Goal: Answer question/provide support: Share knowledge or assist other users

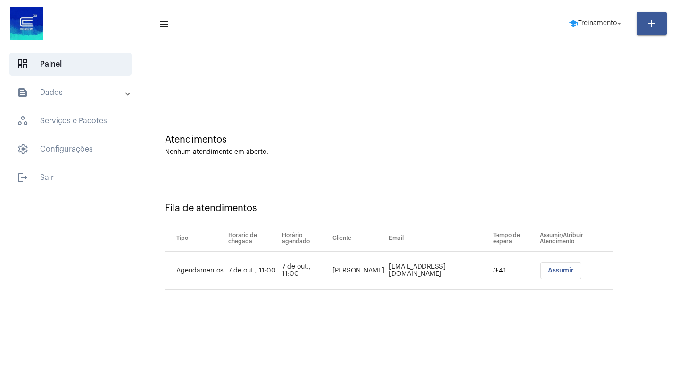
click at [557, 268] on span "Assumir" at bounding box center [561, 270] width 26 height 7
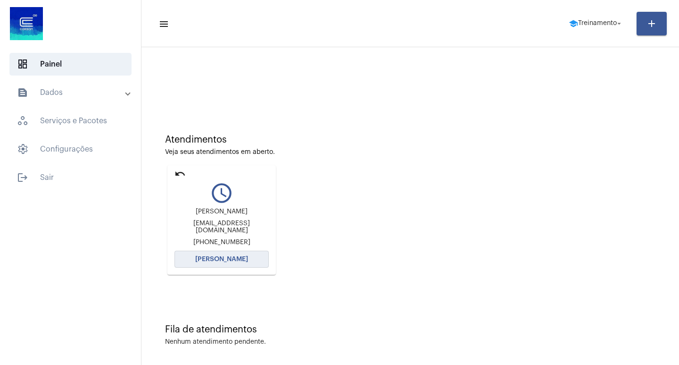
click at [239, 257] on span "[PERSON_NAME]" at bounding box center [221, 259] width 53 height 7
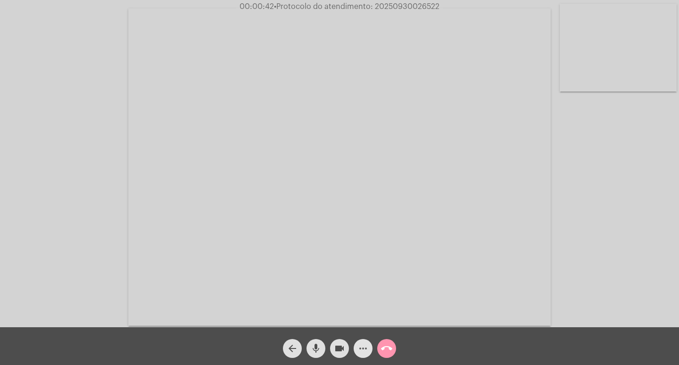
click at [363, 350] on mat-icon "more_horiz" at bounding box center [363, 347] width 11 height 11
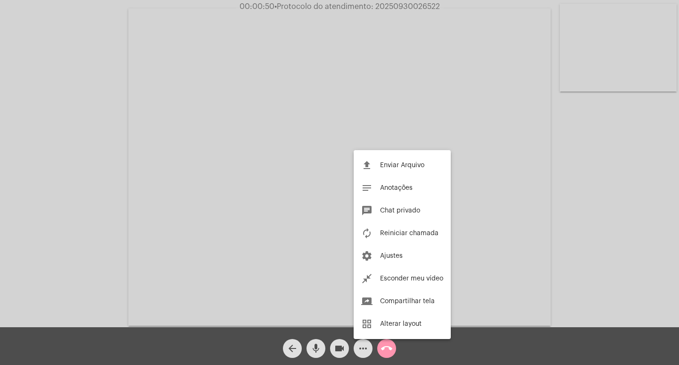
click at [280, 191] on div at bounding box center [339, 182] width 679 height 365
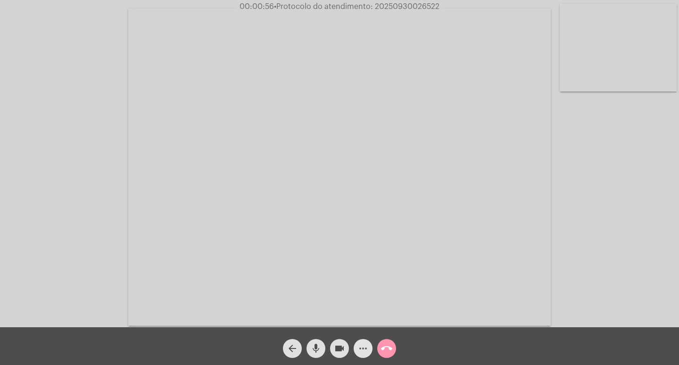
click at [361, 343] on mat-icon "more_horiz" at bounding box center [363, 347] width 11 height 11
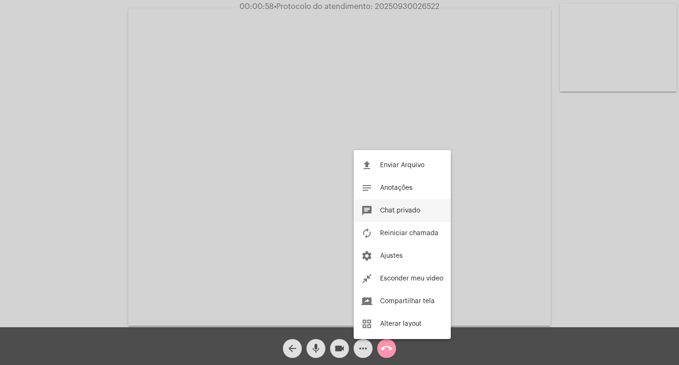
click at [404, 211] on span "Chat privado" at bounding box center [400, 210] width 40 height 7
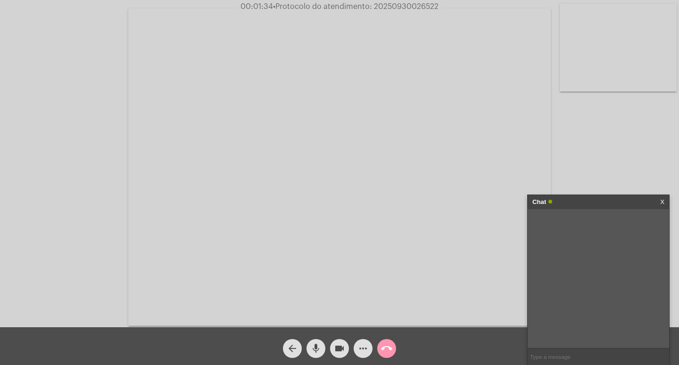
click at [315, 344] on mat-icon "mic" at bounding box center [315, 347] width 11 height 11
click at [316, 346] on mat-icon "mic_off" at bounding box center [315, 347] width 11 height 11
click at [396, 3] on span "• Protocolo do atendimento: 20250930026522" at bounding box center [355, 7] width 166 height 8
click at [396, 3] on span "• Protocolo do atendimento: 20250930026522" at bounding box center [356, 7] width 166 height 8
copy span "20250930026522"
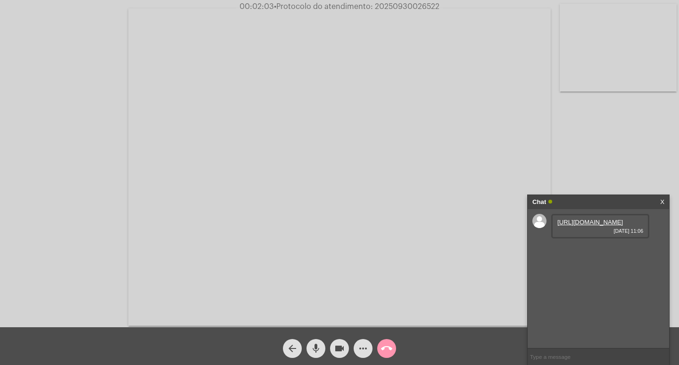
click at [550, 357] on input "text" at bounding box center [598, 356] width 141 height 17
type input "R"
paste input "20250930026522"
type input "PROTOCOLO: 20250930026522"
click at [588, 225] on link "[URL][DOMAIN_NAME]" at bounding box center [590, 221] width 66 height 7
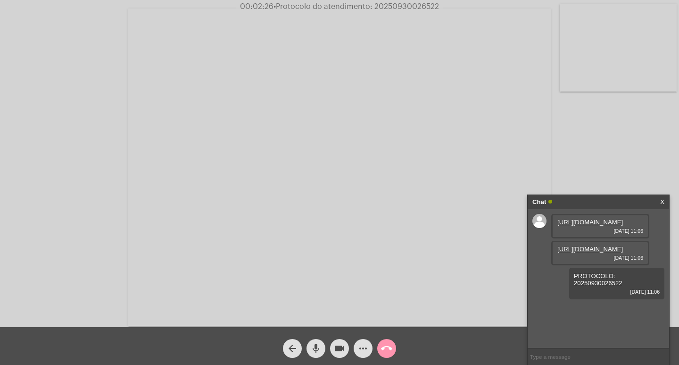
click at [597, 252] on link "[URL][DOMAIN_NAME]" at bounding box center [590, 248] width 66 height 7
click at [339, 349] on mat-icon "videocam" at bounding box center [339, 347] width 11 height 11
click at [319, 346] on mat-icon "mic" at bounding box center [315, 347] width 11 height 11
click at [315, 350] on mat-icon "mic_off" at bounding box center [315, 347] width 11 height 11
click at [340, 352] on mat-icon "videocam_off" at bounding box center [339, 347] width 11 height 11
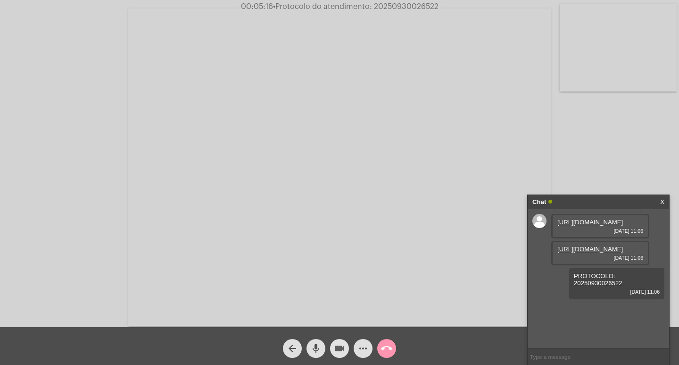
click at [339, 346] on mat-icon "videocam" at bounding box center [339, 347] width 11 height 11
click at [313, 345] on mat-icon "mic" at bounding box center [315, 347] width 11 height 11
click at [314, 348] on mat-icon "mic_off" at bounding box center [315, 347] width 11 height 11
click at [319, 350] on mat-icon "mic" at bounding box center [315, 347] width 11 height 11
click at [316, 350] on mat-icon "mic_off" at bounding box center [315, 347] width 11 height 11
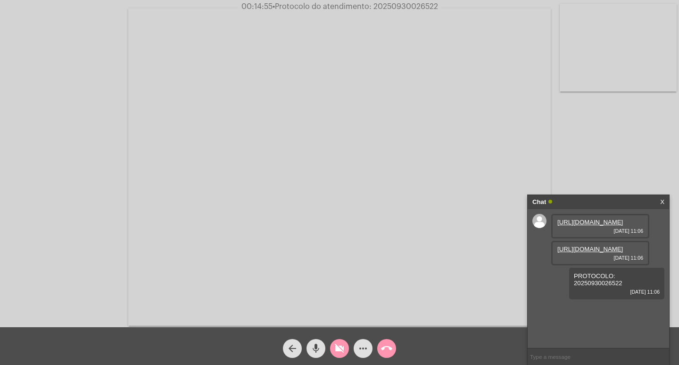
click at [340, 349] on mat-icon "videocam_off" at bounding box center [339, 347] width 11 height 11
click at [316, 349] on mat-icon "mic" at bounding box center [315, 347] width 11 height 11
click at [588, 313] on span "GIOVANI DELLA VALENTINA" at bounding box center [598, 309] width 83 height 7
click at [590, 313] on span "GIOVANI DELLA VALENTINA" at bounding box center [598, 309] width 83 height 7
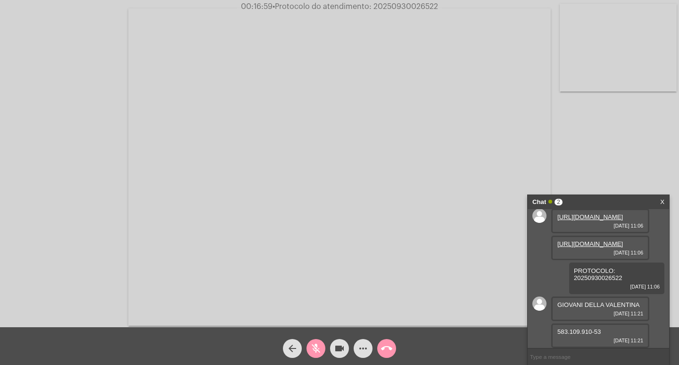
click at [590, 308] on span "GIOVANI DELLA VALENTINA" at bounding box center [598, 304] width 83 height 7
click at [587, 308] on span "GIOVANI DELLA VALENTINA" at bounding box center [598, 304] width 83 height 7
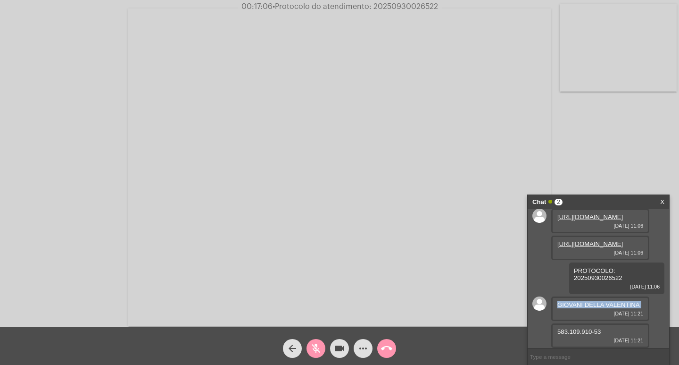
click at [587, 308] on span "GIOVANI DELLA VALENTINA" at bounding box center [598, 304] width 83 height 7
click at [318, 349] on mat-icon "mic_off" at bounding box center [315, 347] width 11 height 11
click at [534, 275] on div "[URL][DOMAIN_NAME] [DATE] 11:06 [URL][DOMAIN_NAME] [DATE] 11:06 PROTOCOLO: 2025…" at bounding box center [598, 278] width 141 height 139
click at [579, 331] on span "583.109.910-53" at bounding box center [578, 331] width 43 height 7
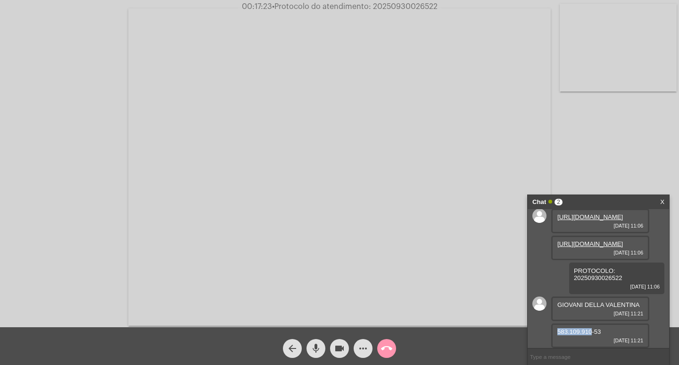
click at [578, 331] on span "583.109.910-53" at bounding box center [578, 331] width 43 height 7
copy span "583.109.910-53"
click at [341, 350] on mat-icon "videocam" at bounding box center [339, 347] width 11 height 11
click at [341, 350] on mat-icon "videocam_off" at bounding box center [339, 347] width 11 height 11
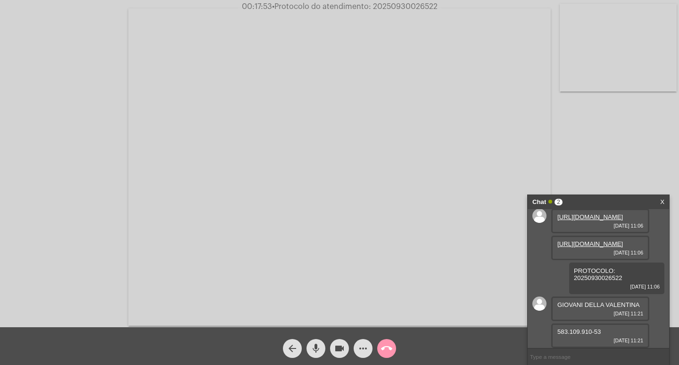
click at [600, 148] on div "Acessando Câmera e Microfone..." at bounding box center [339, 165] width 677 height 327
click at [344, 349] on mat-icon "videocam" at bounding box center [339, 347] width 11 height 11
click at [315, 348] on mat-icon "mic" at bounding box center [315, 347] width 11 height 11
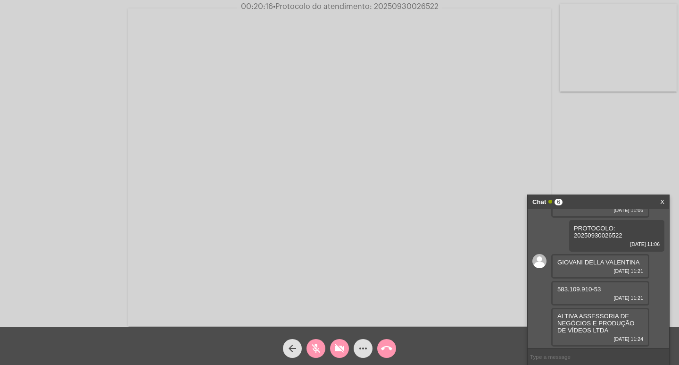
scroll to position [142, 0]
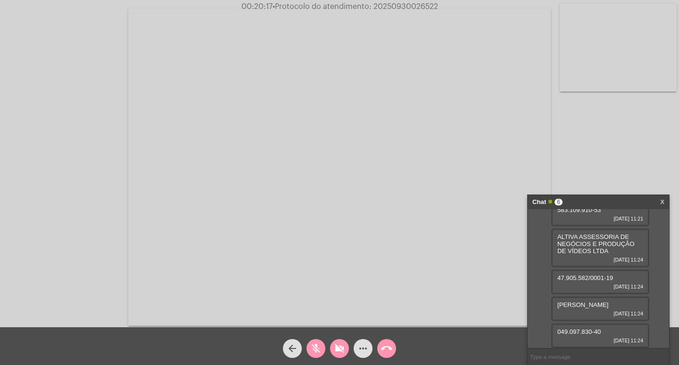
click at [316, 351] on mat-icon "mic_off" at bounding box center [315, 347] width 11 height 11
click at [339, 349] on mat-icon "videocam_off" at bounding box center [339, 347] width 11 height 11
click at [335, 352] on mat-icon "videocam" at bounding box center [339, 347] width 11 height 11
click at [306, 345] on div "mic" at bounding box center [316, 346] width 24 height 24
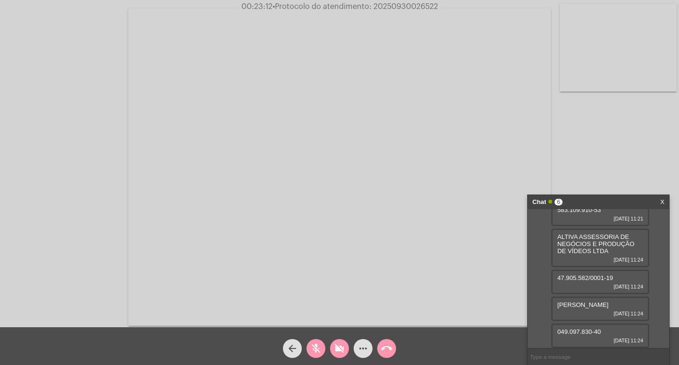
click at [367, 347] on mat-icon "more_horiz" at bounding box center [363, 347] width 11 height 11
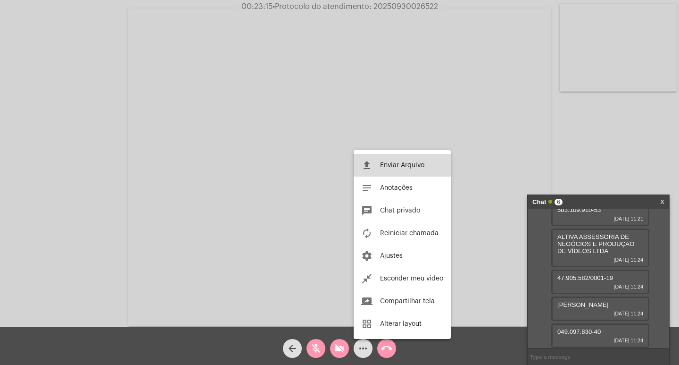
click at [409, 167] on span "Enviar Arquivo" at bounding box center [402, 165] width 44 height 7
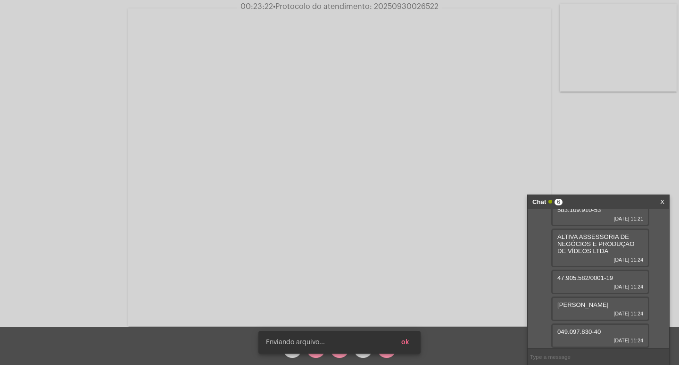
scroll to position [217, 0]
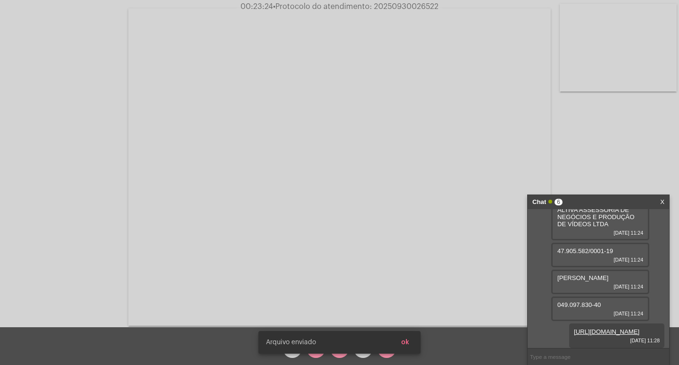
click at [342, 353] on div "[PERSON_NAME] enviado ok" at bounding box center [339, 341] width 185 height 45
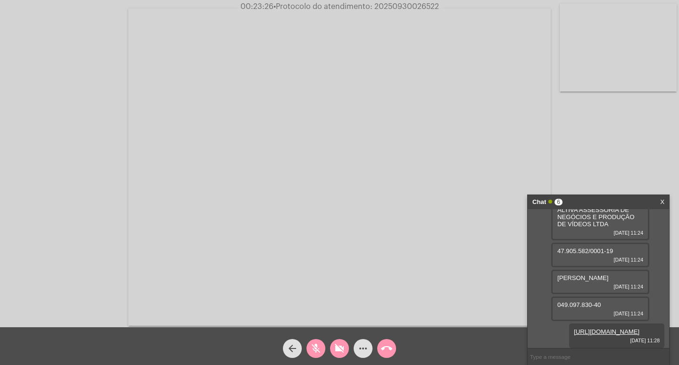
click at [318, 347] on mat-icon "mic_off" at bounding box center [315, 347] width 11 height 11
click at [333, 348] on button "videocam_off" at bounding box center [339, 348] width 19 height 19
click at [401, 3] on span "• Protocolo do atendimento: 20250930026522" at bounding box center [357, 7] width 166 height 8
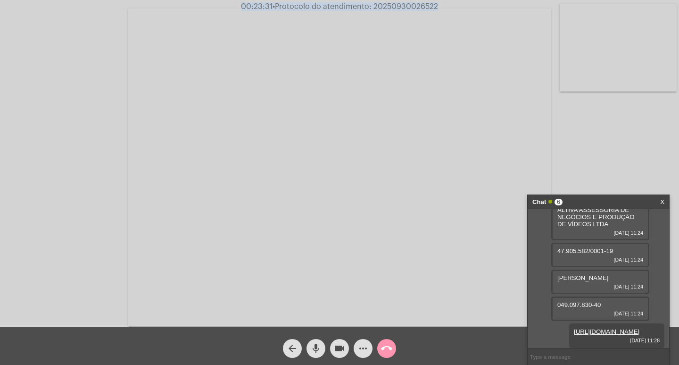
click at [401, 3] on span "• Protocolo do atendimento: 20250930026522" at bounding box center [356, 7] width 166 height 8
click at [400, 4] on span "• Protocolo do atendimento: 20250930026522" at bounding box center [356, 7] width 166 height 8
copy span "20250930026522"
click at [568, 352] on input "text" at bounding box center [598, 356] width 141 height 17
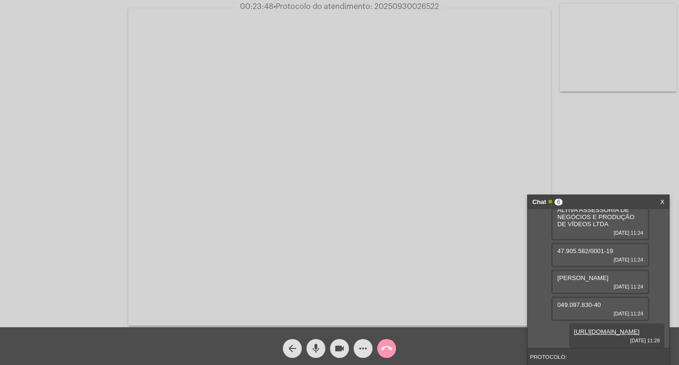
paste input "20250930026522"
type input "PROTOCOLO: 20250930026522"
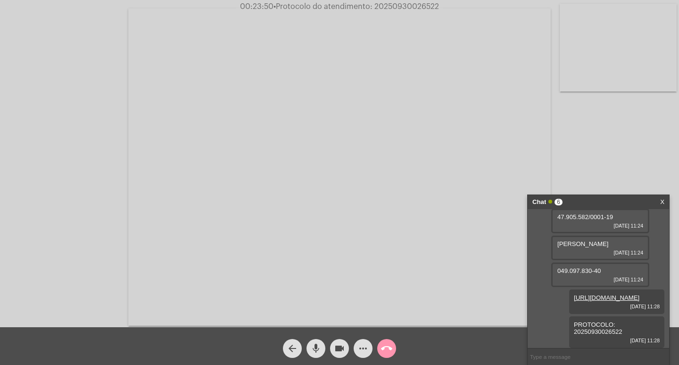
scroll to position [251, 0]
click at [339, 349] on mat-icon "videocam" at bounding box center [339, 347] width 11 height 11
click at [320, 349] on mat-icon "mic" at bounding box center [315, 347] width 11 height 11
click at [386, 354] on span "call_end" at bounding box center [386, 348] width 11 height 19
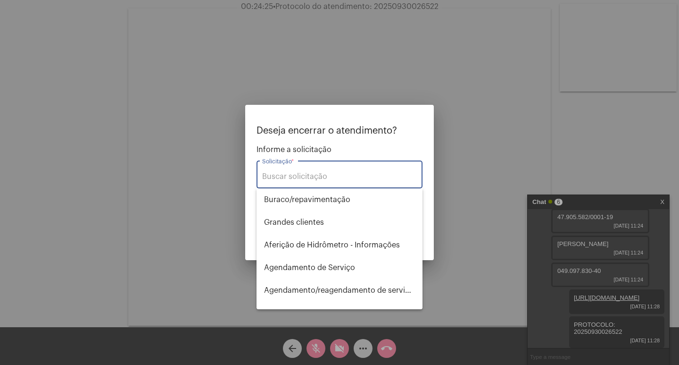
drag, startPoint x: 332, startPoint y: 173, endPoint x: 331, endPoint y: 182, distance: 9.0
click at [332, 174] on input "Solicitação *" at bounding box center [339, 176] width 155 height 8
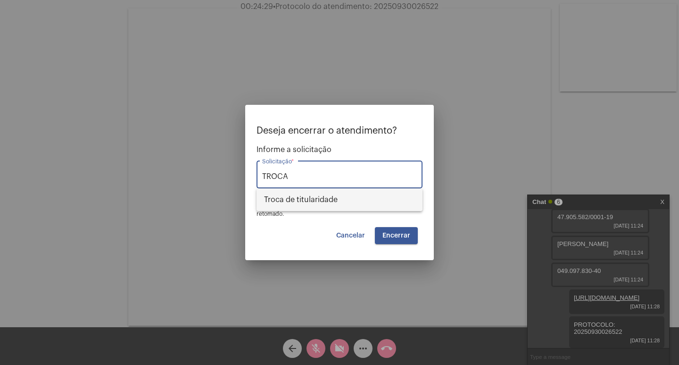
click at [334, 201] on span "Troca de titularidade" at bounding box center [339, 199] width 151 height 23
type input "Troca de titularidade"
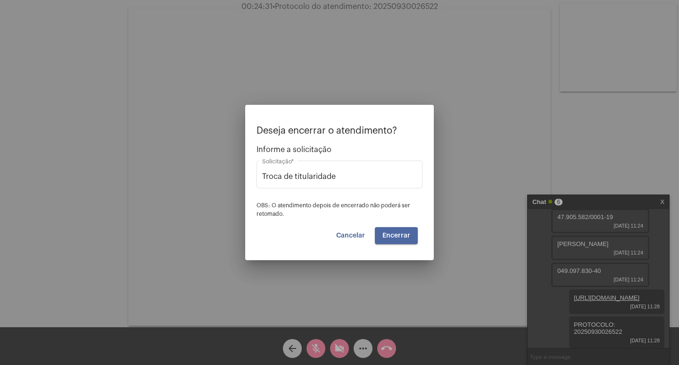
click at [402, 234] on span "Encerrar" at bounding box center [397, 235] width 28 height 7
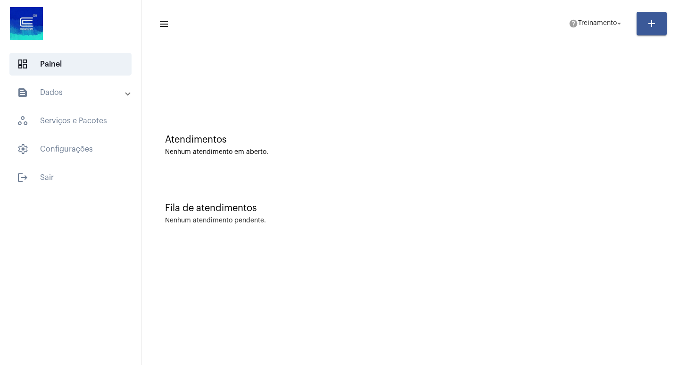
click at [94, 98] on mat-panel-title "text_snippet_outlined Dados" at bounding box center [71, 92] width 109 height 11
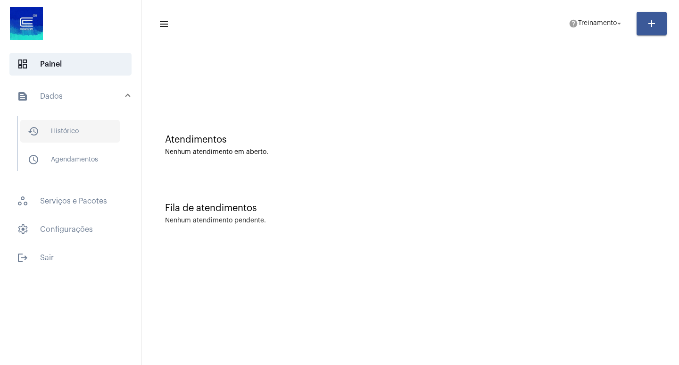
click at [94, 129] on span "history_outlined Histórico" at bounding box center [70, 131] width 100 height 23
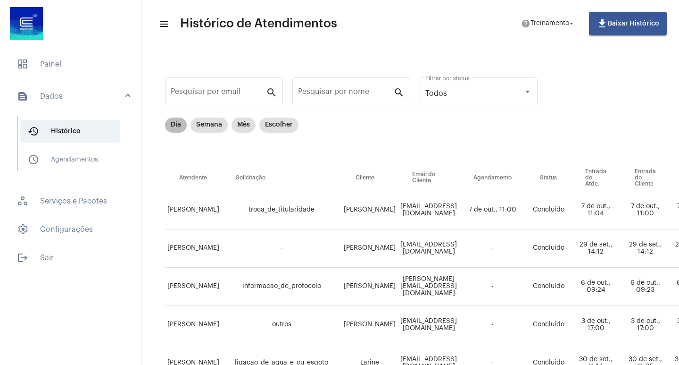
click at [176, 125] on mat-chip "Dia" at bounding box center [176, 124] width 22 height 15
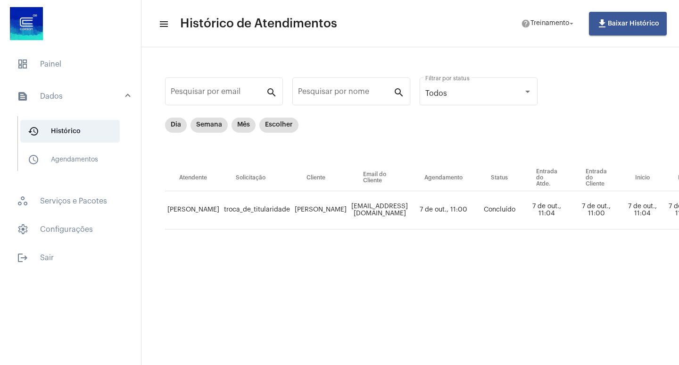
drag, startPoint x: 405, startPoint y: 216, endPoint x: 401, endPoint y: 234, distance: 19.3
click at [404, 218] on td "[EMAIL_ADDRESS][DOMAIN_NAME]" at bounding box center [379, 210] width 61 height 38
click at [397, 264] on div "Pesquisar por email search Pesquisar por nome search Todos Filtrar por status D…" at bounding box center [633, 163] width 964 height 213
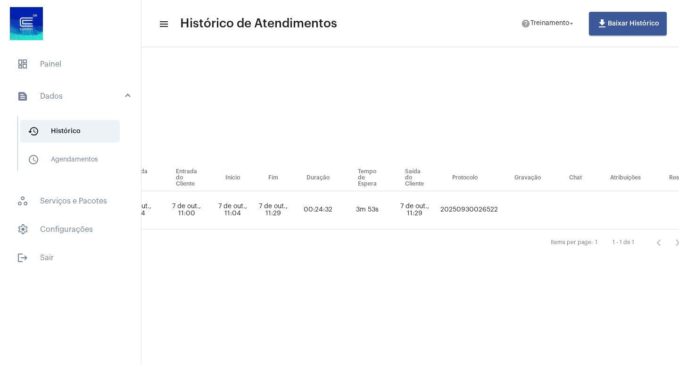
scroll to position [0, 412]
click at [499, 209] on td "20250930026522" at bounding box center [467, 210] width 62 height 38
copy td "20250930026522"
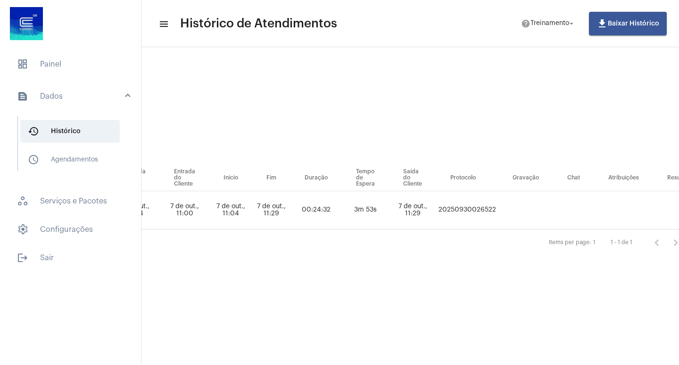
click at [369, 20] on mat-toolbar-row "menu Histórico de Atendimentos help Treinamento arrow_drop_down file_download B…" at bounding box center [410, 23] width 538 height 30
click at [74, 66] on span "dashboard Painel" at bounding box center [70, 64] width 122 height 23
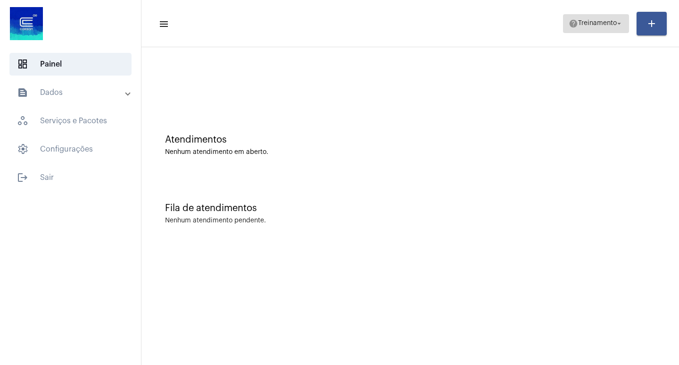
click at [619, 27] on mat-icon "arrow_drop_down" at bounding box center [619, 23] width 8 height 8
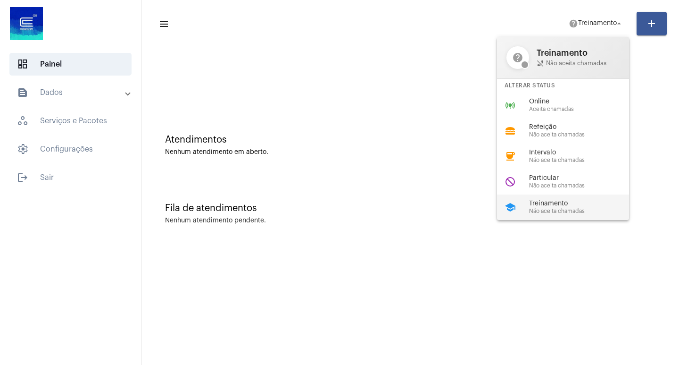
click at [569, 210] on span "Não aceita chamadas" at bounding box center [583, 211] width 108 height 6
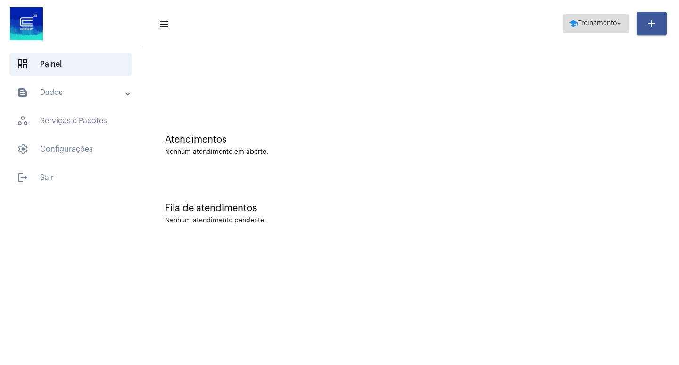
click at [610, 25] on span "Treinamento" at bounding box center [597, 23] width 39 height 7
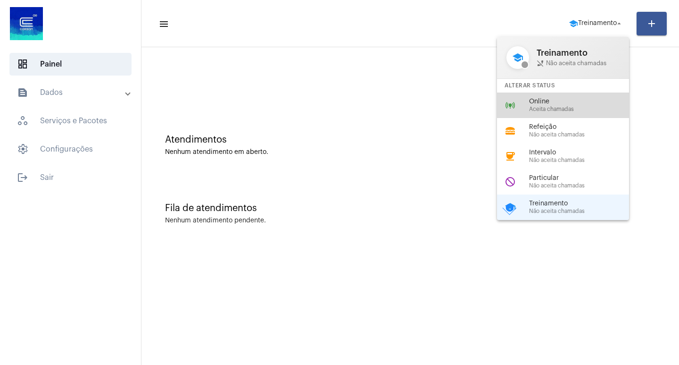
click at [564, 104] on span "Online" at bounding box center [583, 101] width 108 height 7
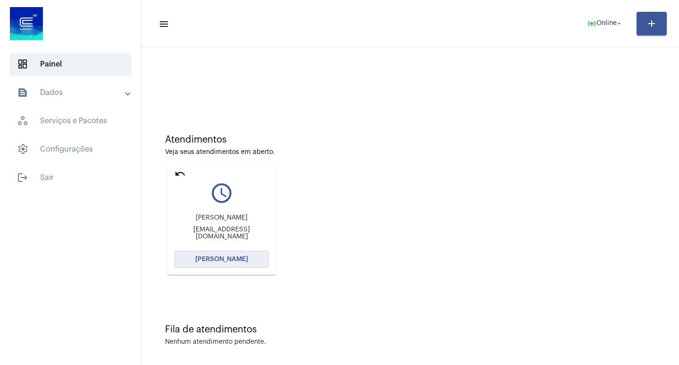
click at [238, 260] on span "[PERSON_NAME]" at bounding box center [221, 259] width 53 height 7
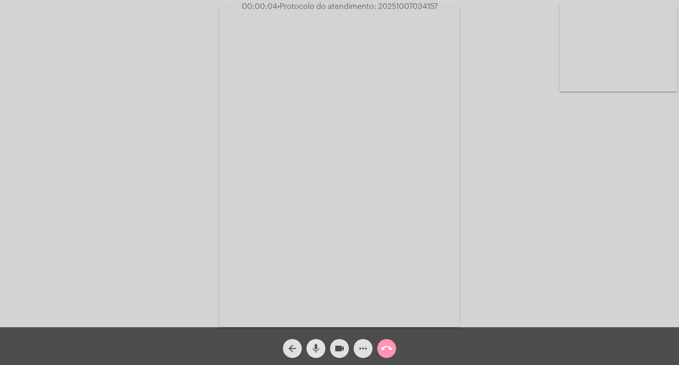
click at [315, 344] on mat-icon "mic" at bounding box center [315, 347] width 11 height 11
click at [395, 8] on span "• Protocolo do atendimento: 20251007034157" at bounding box center [356, 7] width 160 height 8
click at [360, 349] on mat-icon "more_horiz" at bounding box center [363, 347] width 11 height 11
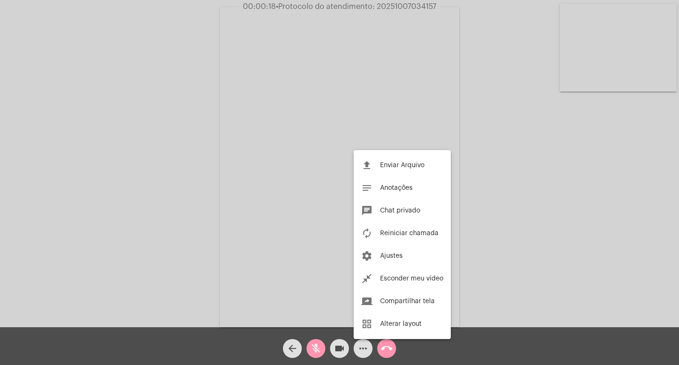
click at [403, 210] on span "Chat privado" at bounding box center [400, 210] width 40 height 7
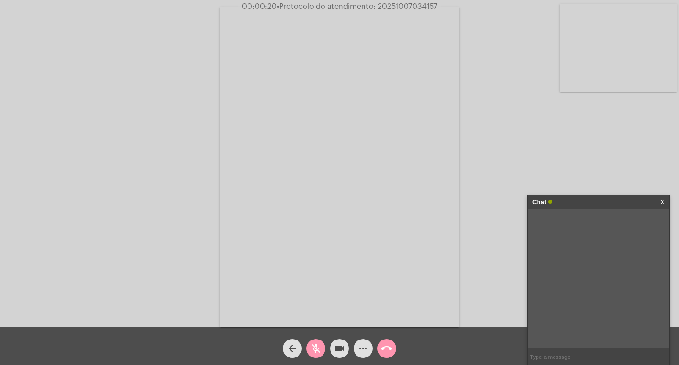
click at [550, 355] on input "text" at bounding box center [598, 356] width 141 height 17
paste input "20251007034157"
type input "PROTOCOLO: 20251007034157"
click at [312, 351] on mat-icon "mic_off" at bounding box center [315, 347] width 11 height 11
click at [312, 350] on mat-icon "mic" at bounding box center [315, 347] width 11 height 11
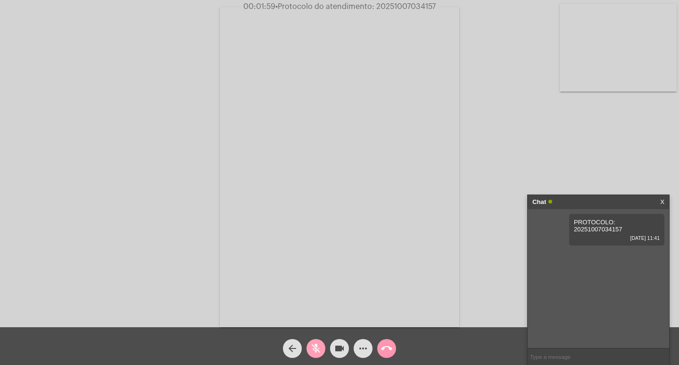
click at [316, 347] on mat-icon "mic_off" at bounding box center [315, 347] width 11 height 11
click at [308, 346] on button "mic" at bounding box center [316, 348] width 19 height 19
click at [317, 346] on mat-icon "mic_off" at bounding box center [315, 347] width 11 height 11
click at [345, 352] on mat-icon "videocam" at bounding box center [339, 347] width 11 height 11
click at [338, 347] on mat-icon "videocam_off" at bounding box center [339, 347] width 11 height 11
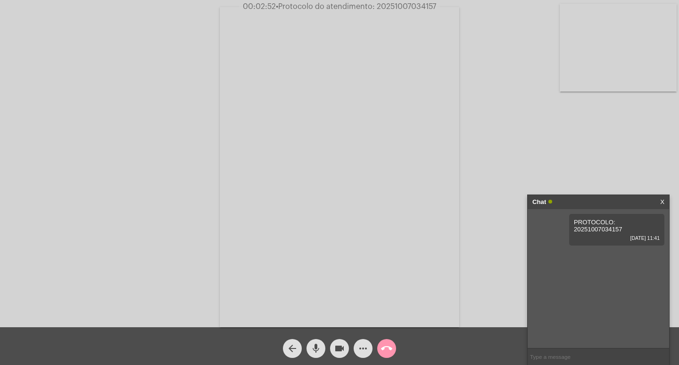
click at [318, 360] on div "arrow_back mic videocam more_horiz call_end" at bounding box center [339, 346] width 679 height 38
click at [318, 352] on mat-icon "mic" at bounding box center [315, 347] width 11 height 11
click at [314, 348] on mat-icon "mic_off" at bounding box center [315, 347] width 11 height 11
click at [311, 348] on mat-icon "mic" at bounding box center [315, 347] width 11 height 11
click at [316, 347] on mat-icon "mic_off" at bounding box center [315, 347] width 11 height 11
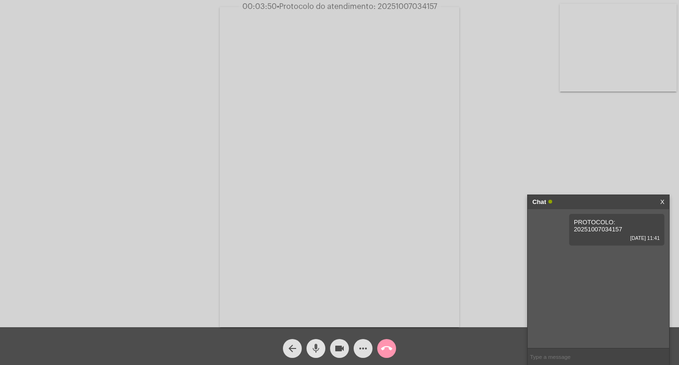
click at [314, 350] on mat-icon "mic" at bounding box center [315, 347] width 11 height 11
click at [316, 348] on mat-icon "mic_off" at bounding box center [315, 347] width 11 height 11
click at [317, 348] on mat-icon "mic" at bounding box center [315, 347] width 11 height 11
click at [586, 226] on span "PROTOCOLO: 20251007034157" at bounding box center [598, 225] width 49 height 14
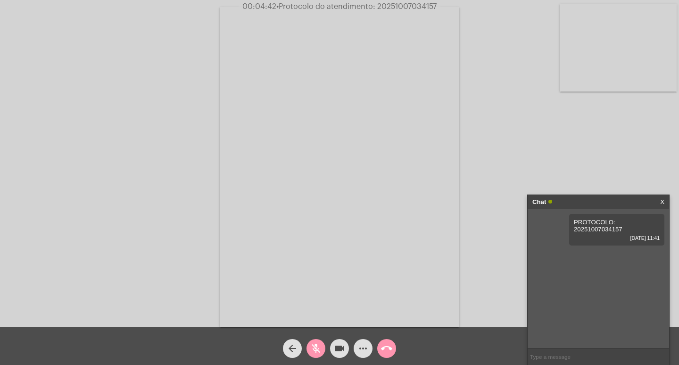
copy span "20251007034157"
click at [342, 349] on mat-icon "videocam" at bounding box center [339, 347] width 11 height 11
click at [339, 348] on mat-icon "videocam_off" at bounding box center [339, 347] width 11 height 11
click at [552, 242] on div "PROTOCOLO: 20251007034157 [DATE] 11:41" at bounding box center [598, 278] width 141 height 139
click at [318, 344] on mat-icon "mic_off" at bounding box center [315, 347] width 11 height 11
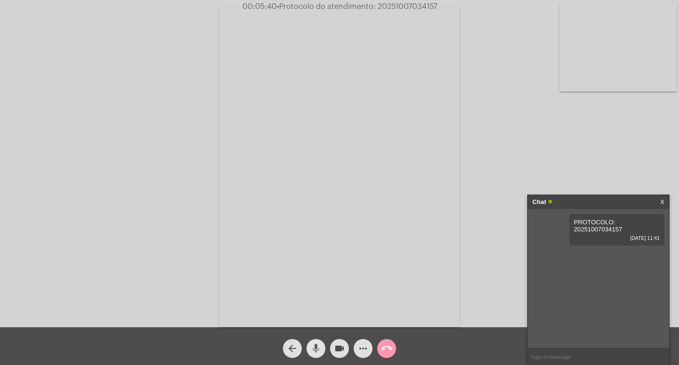
click at [317, 347] on mat-icon "mic" at bounding box center [315, 347] width 11 height 11
click at [316, 347] on mat-icon "mic_off" at bounding box center [315, 347] width 11 height 11
click at [340, 348] on mat-icon "videocam" at bounding box center [339, 347] width 11 height 11
click at [321, 346] on mat-icon "mic" at bounding box center [315, 347] width 11 height 11
click at [320, 350] on mat-icon "mic_off" at bounding box center [315, 347] width 11 height 11
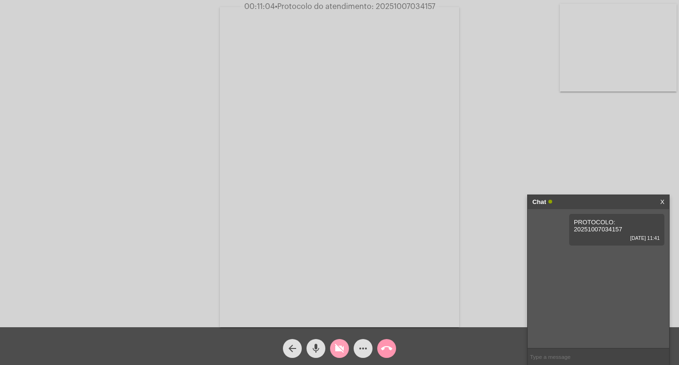
click at [339, 350] on mat-icon "videocam_off" at bounding box center [339, 347] width 11 height 11
click at [339, 348] on mat-icon "videocam" at bounding box center [339, 347] width 11 height 11
click at [319, 349] on mat-icon "mic" at bounding box center [315, 347] width 11 height 11
drag, startPoint x: 312, startPoint y: 348, endPoint x: 315, endPoint y: 353, distance: 5.8
click at [312, 348] on mat-icon "mic_off" at bounding box center [315, 347] width 11 height 11
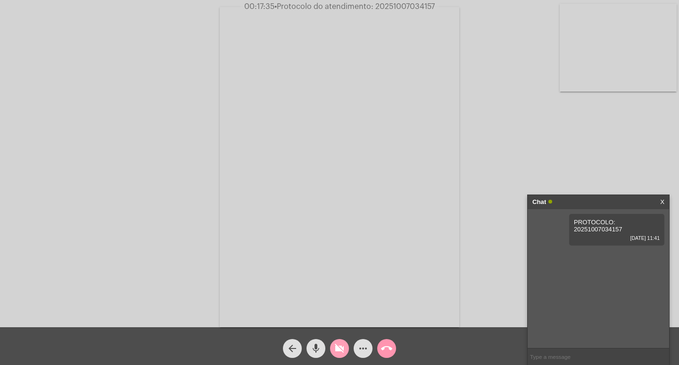
click at [338, 349] on mat-icon "videocam_off" at bounding box center [339, 347] width 11 height 11
click at [317, 342] on mat-icon "mic" at bounding box center [315, 347] width 11 height 11
click at [320, 349] on mat-icon "mic_off" at bounding box center [315, 347] width 11 height 11
click at [311, 350] on mat-icon "mic" at bounding box center [315, 347] width 11 height 11
click at [317, 351] on mat-icon "mic_off" at bounding box center [315, 347] width 11 height 11
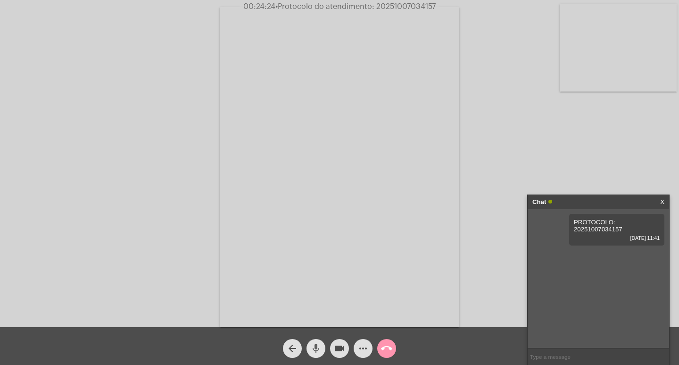
click at [315, 347] on mat-icon "mic" at bounding box center [315, 347] width 11 height 11
click at [336, 346] on mat-icon "videocam" at bounding box center [339, 347] width 11 height 11
click at [339, 350] on mat-icon "videocam_off" at bounding box center [339, 347] width 11 height 11
click at [334, 352] on mat-icon "videocam" at bounding box center [339, 347] width 11 height 11
click at [310, 345] on button "mic_off" at bounding box center [316, 348] width 19 height 19
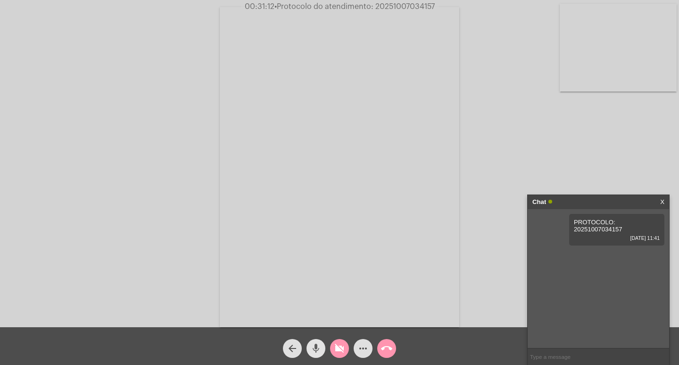
click at [319, 350] on mat-icon "mic" at bounding box center [315, 347] width 11 height 11
click at [341, 349] on mat-icon "videocam_off" at bounding box center [339, 347] width 11 height 11
click at [320, 349] on mat-icon "mic_off" at bounding box center [315, 347] width 11 height 11
click at [333, 350] on button "videocam" at bounding box center [339, 348] width 19 height 19
click at [318, 350] on mat-icon "mic" at bounding box center [315, 347] width 11 height 11
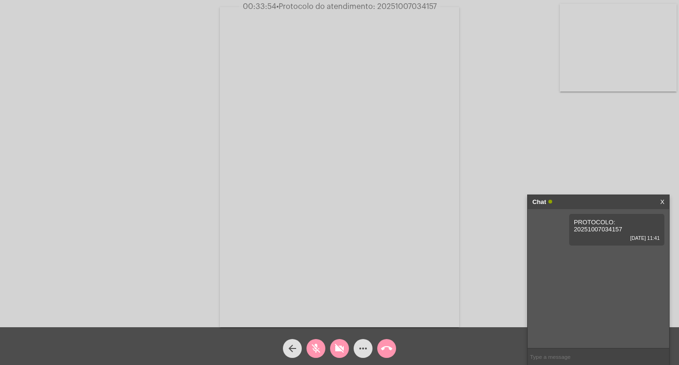
click at [388, 349] on mat-icon "call_end" at bounding box center [386, 347] width 11 height 11
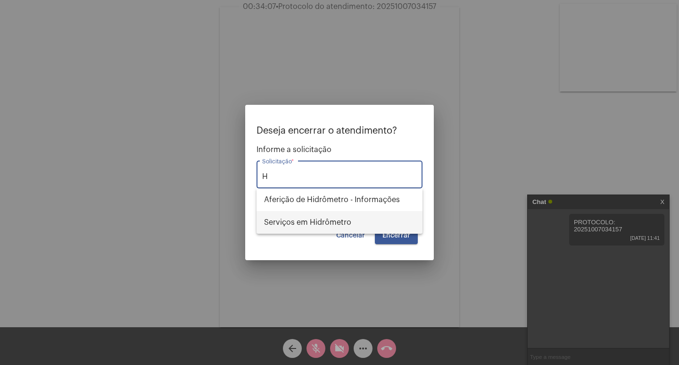
click at [312, 224] on span "Serviços em Hidrômetro" at bounding box center [339, 222] width 151 height 23
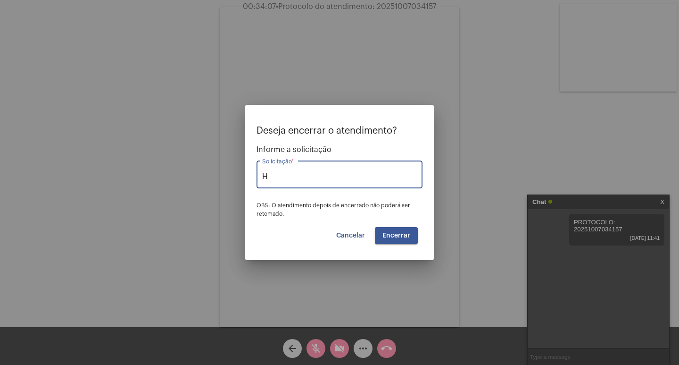
type input "Serviços em Hidrômetro"
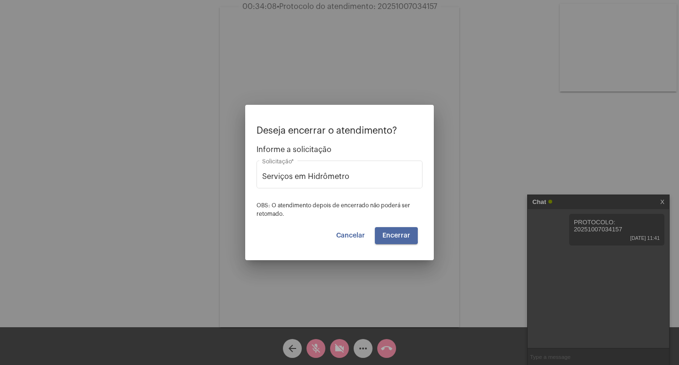
click at [395, 235] on span "Encerrar" at bounding box center [397, 235] width 28 height 7
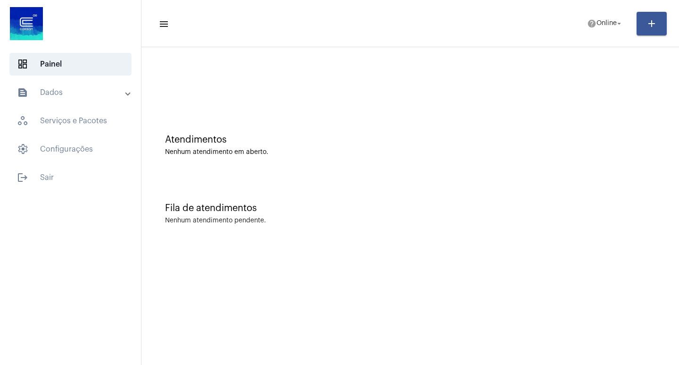
click at [77, 92] on mat-panel-title "text_snippet_outlined Dados" at bounding box center [71, 92] width 109 height 11
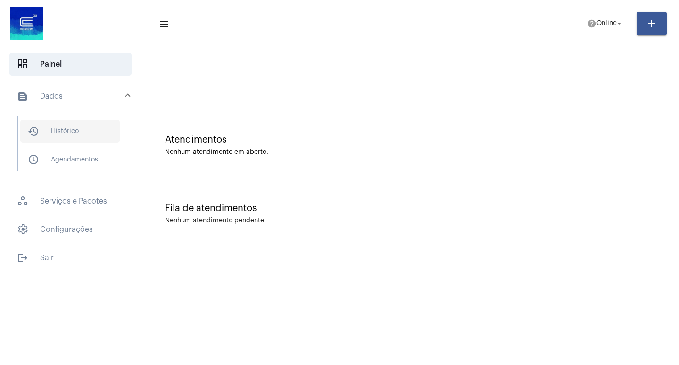
click at [95, 128] on span "history_outlined Histórico" at bounding box center [70, 131] width 100 height 23
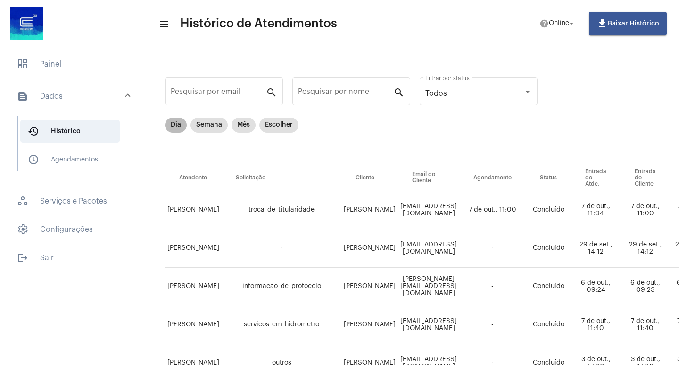
click at [172, 123] on mat-chip "Dia" at bounding box center [176, 124] width 22 height 15
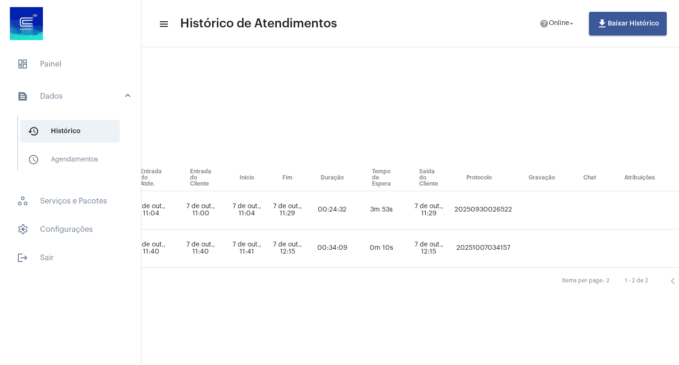
scroll to position [0, 420]
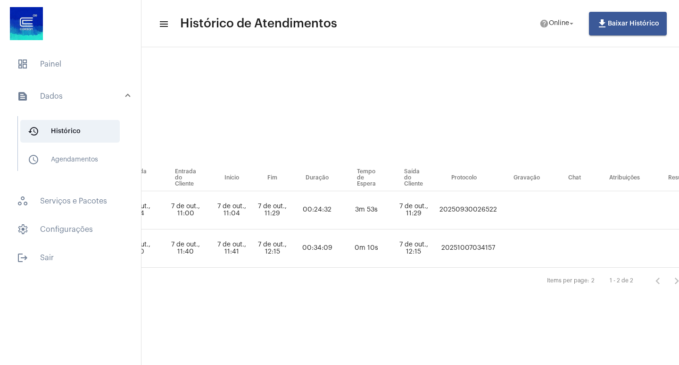
click at [499, 246] on td "20251007034157" at bounding box center [468, 248] width 62 height 38
copy td "20251007034157"
click at [430, 302] on div "Pesquisar por email search Pesquisar por nome search Todos Filtrar por status D…" at bounding box center [217, 182] width 973 height 251
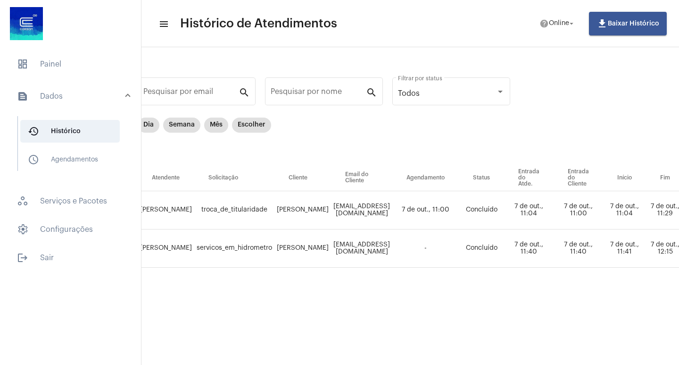
scroll to position [0, 19]
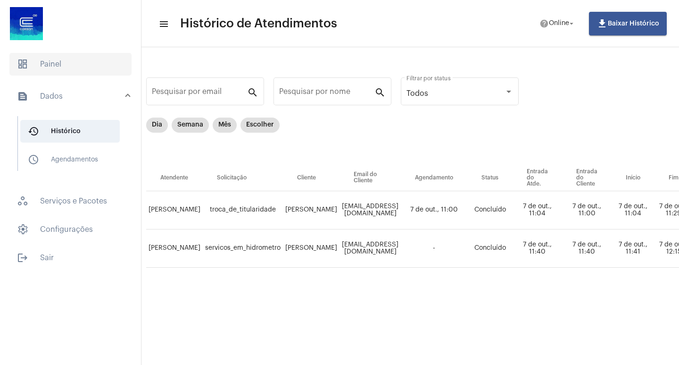
click at [66, 62] on span "dashboard Painel" at bounding box center [70, 64] width 122 height 23
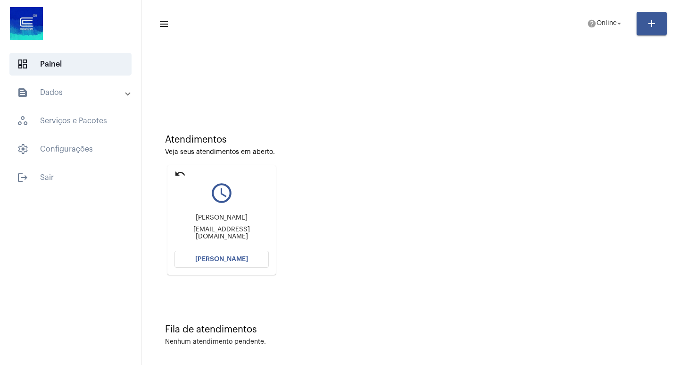
click at [233, 257] on span "[PERSON_NAME]" at bounding box center [221, 259] width 53 height 7
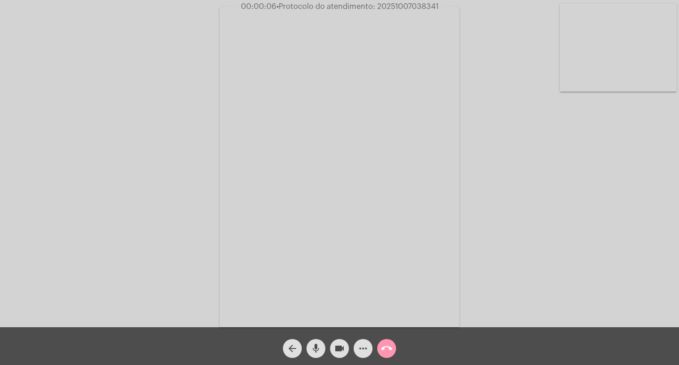
click at [317, 342] on span "mic" at bounding box center [315, 348] width 11 height 19
click at [317, 342] on span "mic_off" at bounding box center [315, 348] width 11 height 19
click at [319, 349] on mat-icon "mic" at bounding box center [315, 347] width 11 height 11
click at [319, 349] on mat-icon "mic_off" at bounding box center [315, 347] width 11 height 11
click at [318, 346] on mat-icon "mic" at bounding box center [315, 347] width 11 height 11
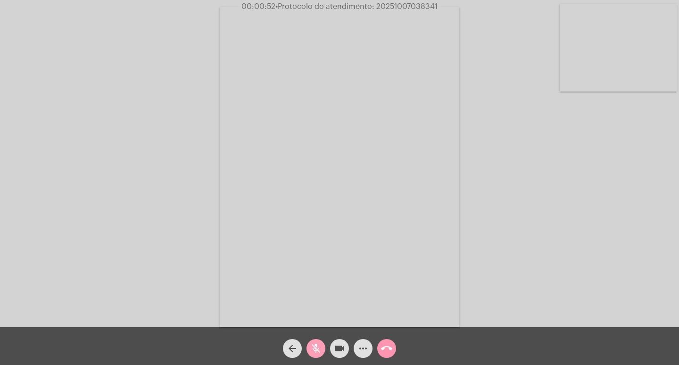
click at [315, 347] on mat-icon "mic_off" at bounding box center [315, 347] width 11 height 11
click at [315, 347] on mat-icon "mic" at bounding box center [315, 347] width 11 height 11
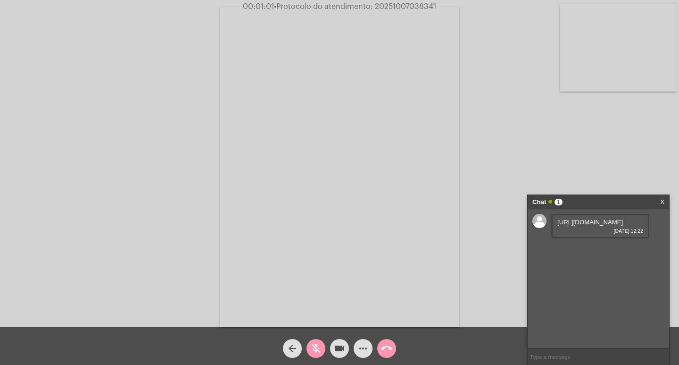
click at [591, 225] on link "[URL][DOMAIN_NAME]" at bounding box center [590, 221] width 66 height 7
drag, startPoint x: 316, startPoint y: 345, endPoint x: 322, endPoint y: 330, distance: 16.3
click at [316, 345] on mat-icon "mic_off" at bounding box center [315, 347] width 11 height 11
click at [591, 252] on link "[URL][DOMAIN_NAME]" at bounding box center [590, 248] width 66 height 7
click at [341, 347] on mat-icon "videocam" at bounding box center [339, 347] width 11 height 11
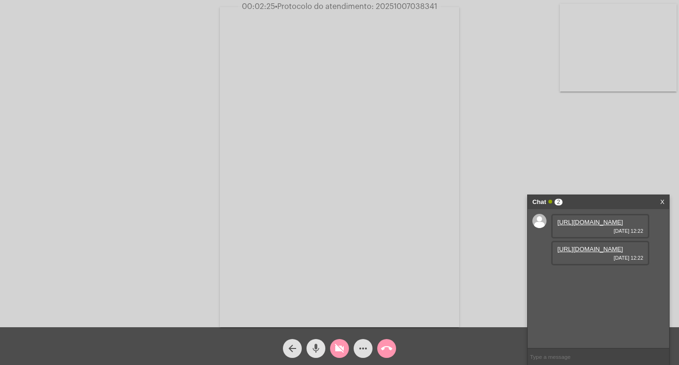
click at [313, 344] on mat-icon "mic" at bounding box center [315, 347] width 11 height 11
click at [314, 345] on mat-icon "mic_off" at bounding box center [315, 347] width 11 height 11
click at [336, 347] on mat-icon "videocam_off" at bounding box center [339, 347] width 11 height 11
click at [316, 347] on mat-icon "mic" at bounding box center [315, 347] width 11 height 11
click at [317, 350] on mat-icon "mic_off" at bounding box center [315, 347] width 11 height 11
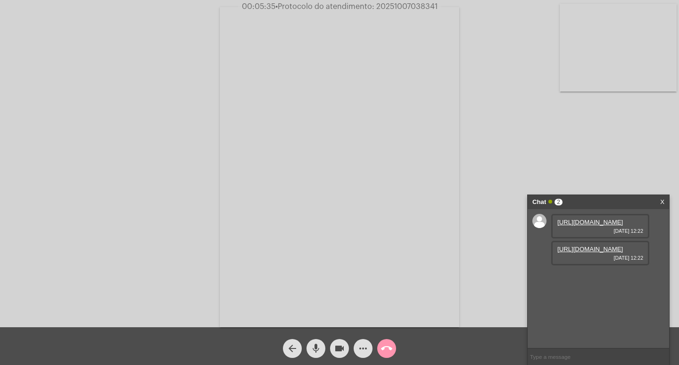
click at [362, 349] on mat-icon "more_horiz" at bounding box center [363, 347] width 11 height 11
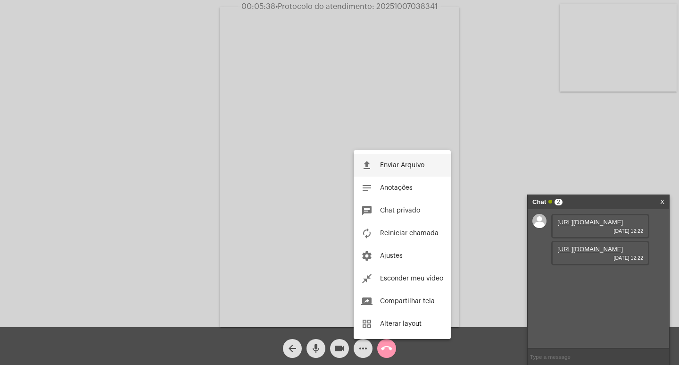
click at [396, 161] on button "file_upload Enviar Arquivo" at bounding box center [402, 165] width 97 height 23
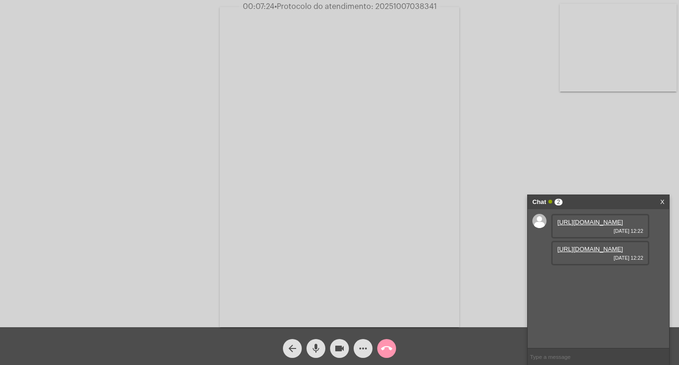
click at [362, 347] on mat-icon "more_horiz" at bounding box center [363, 347] width 11 height 11
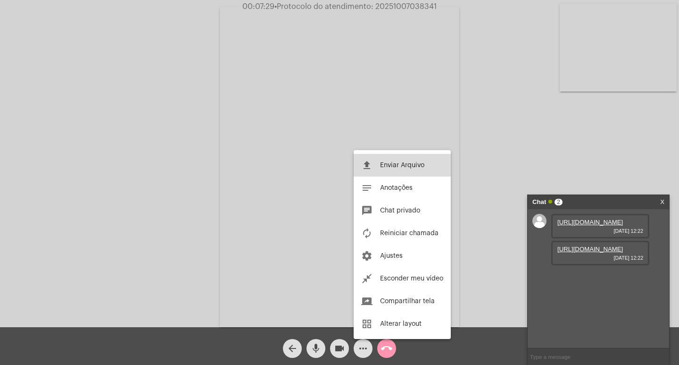
click at [383, 165] on span "Enviar Arquivo" at bounding box center [402, 165] width 44 height 7
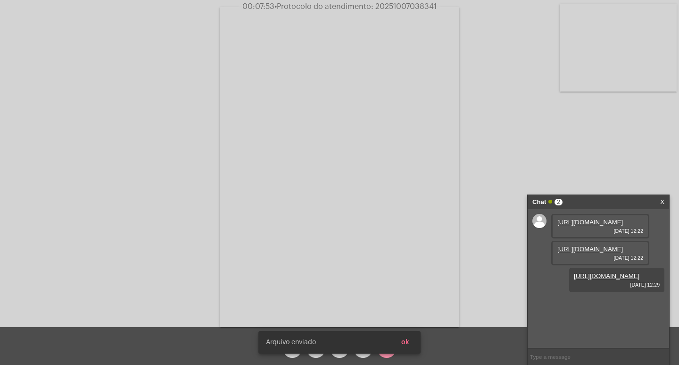
scroll to position [8, 0]
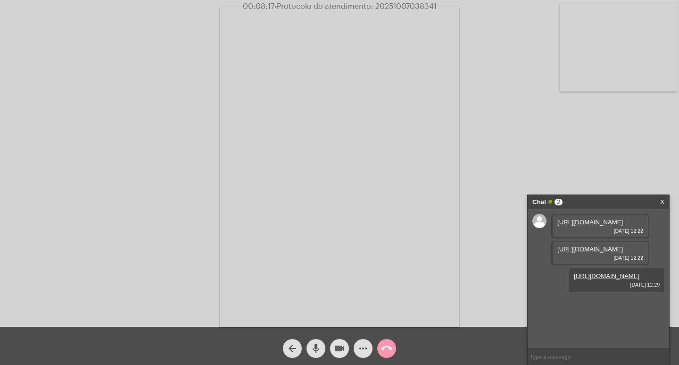
click at [338, 349] on mat-icon "videocam" at bounding box center [339, 347] width 11 height 11
click at [313, 347] on mat-icon "mic" at bounding box center [315, 347] width 11 height 11
click at [382, 348] on mat-icon "call_end" at bounding box center [386, 347] width 11 height 11
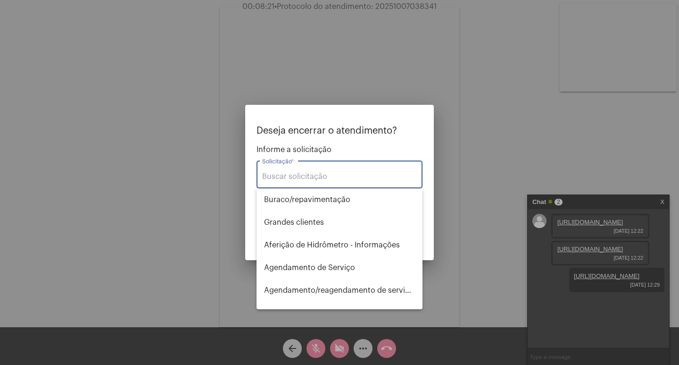
click at [389, 0] on div at bounding box center [339, 182] width 679 height 365
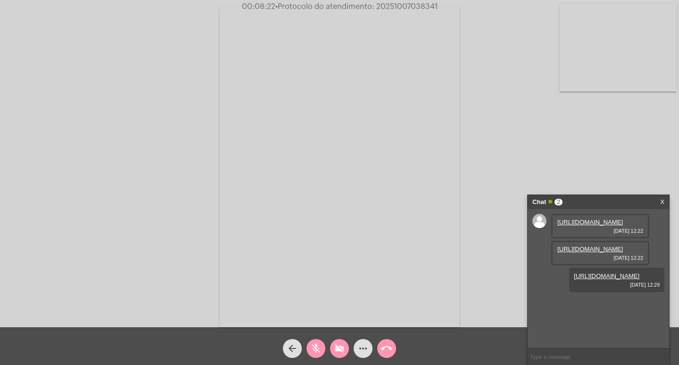
click at [390, 3] on span "• Protocolo do atendimento: 20251007038341" at bounding box center [356, 7] width 162 height 8
copy span "20251007038341"
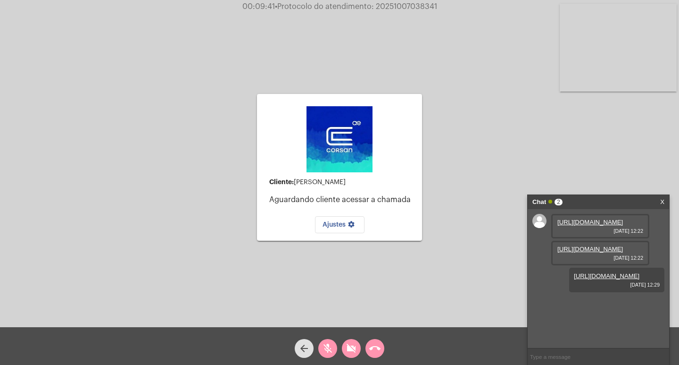
click at [376, 346] on mat-icon "call_end" at bounding box center [374, 347] width 11 height 11
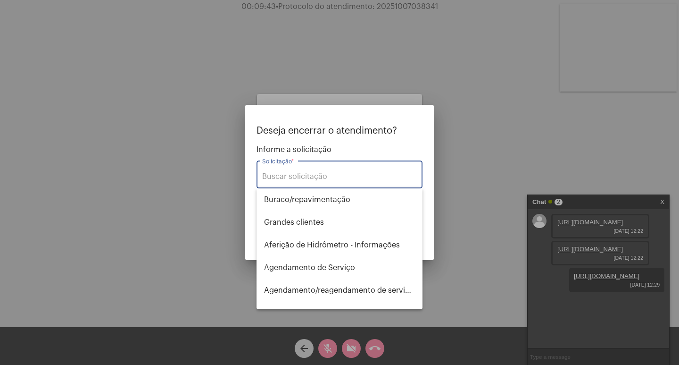
click at [312, 173] on input "Solicitação *" at bounding box center [339, 176] width 155 height 8
type input "F"
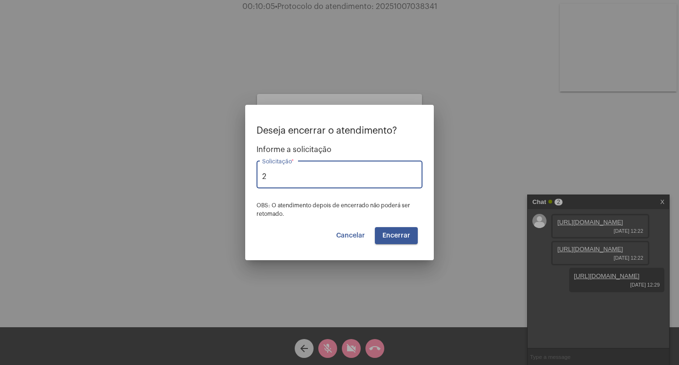
type input "2"
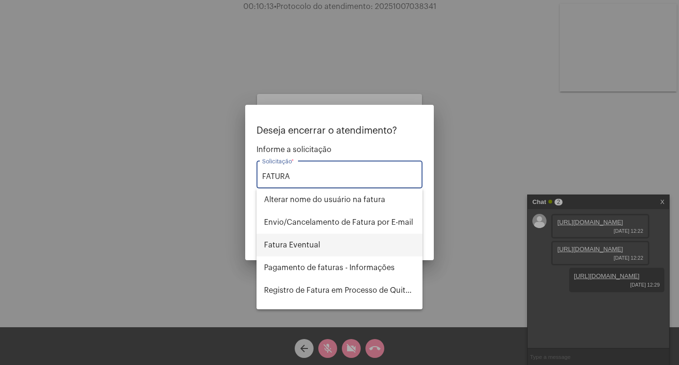
scroll to position [47, 0]
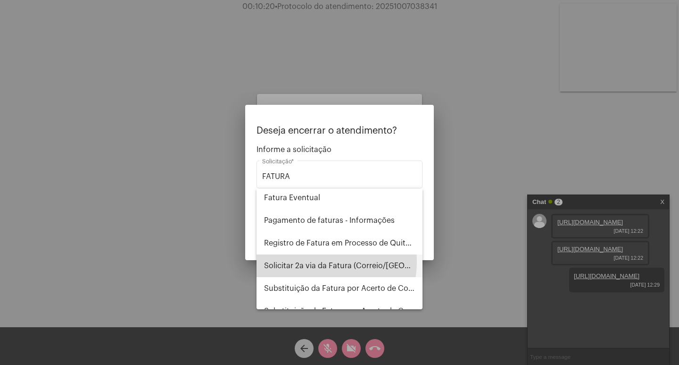
click at [308, 261] on span "Solicitar 2a via da Fatura (Correio/[GEOGRAPHIC_DATA]/Email)" at bounding box center [339, 265] width 151 height 23
type input "Solicitar 2a via da Fatura (Correio/[GEOGRAPHIC_DATA]/Email)"
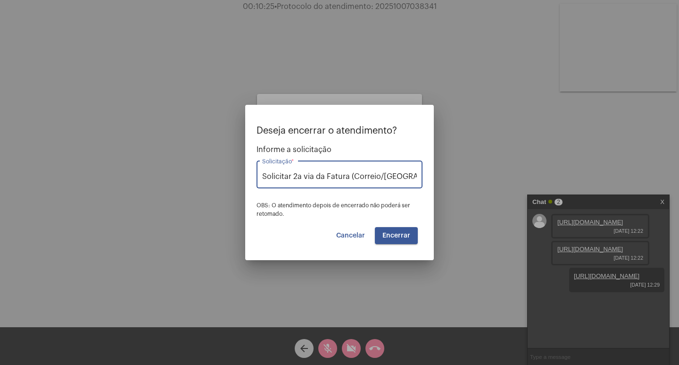
click at [370, 179] on input "Solicitar 2a via da Fatura (Correio/[GEOGRAPHIC_DATA]/Email)" at bounding box center [339, 176] width 155 height 8
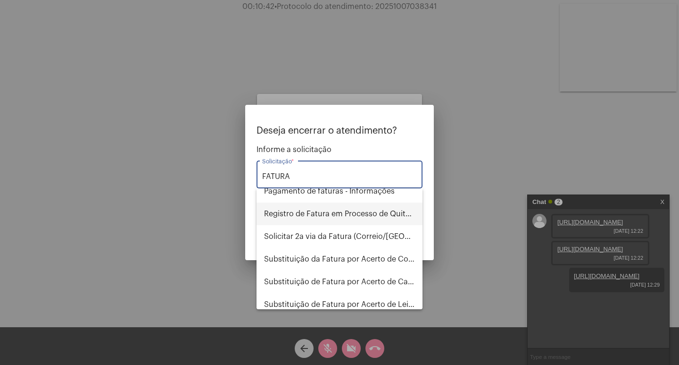
scroll to position [57, 0]
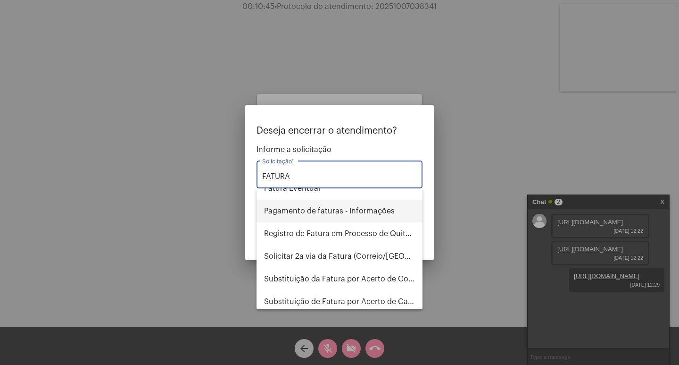
click at [281, 208] on span "Pagamento de faturas - Informações" at bounding box center [339, 211] width 151 height 23
type input "Pagamento de faturas - Informações"
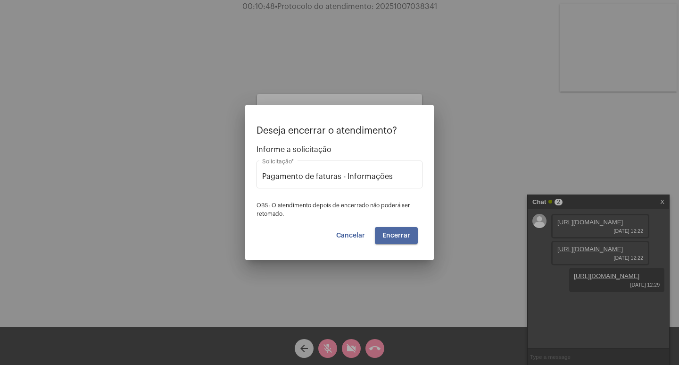
click at [397, 232] on span "Encerrar" at bounding box center [397, 235] width 28 height 7
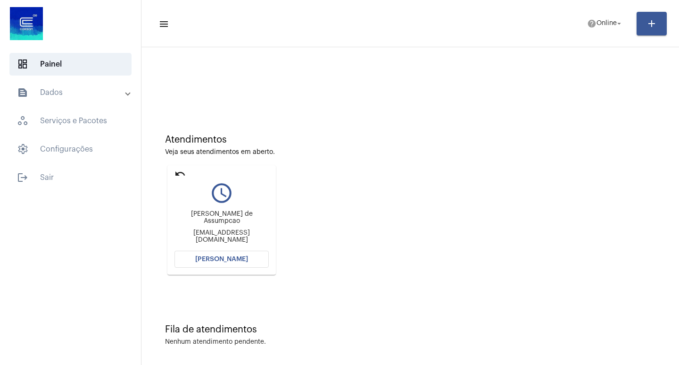
click at [240, 259] on span "[PERSON_NAME]" at bounding box center [221, 259] width 53 height 7
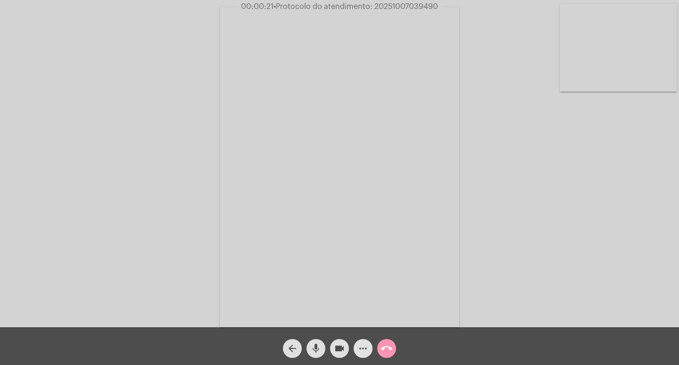
click at [368, 345] on mat-icon "more_horiz" at bounding box center [363, 347] width 11 height 11
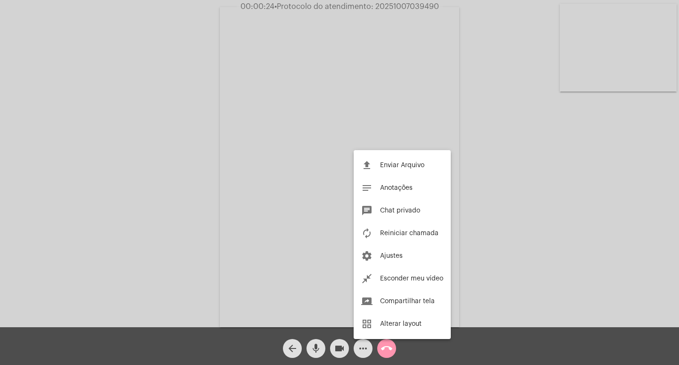
click at [197, 225] on div at bounding box center [339, 182] width 679 height 365
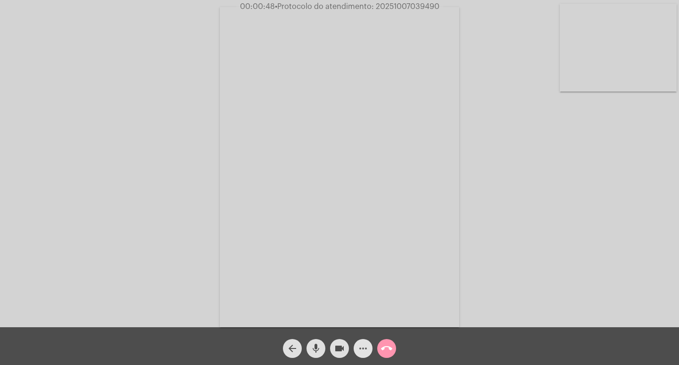
click at [361, 347] on mat-icon "more_horiz" at bounding box center [363, 347] width 11 height 11
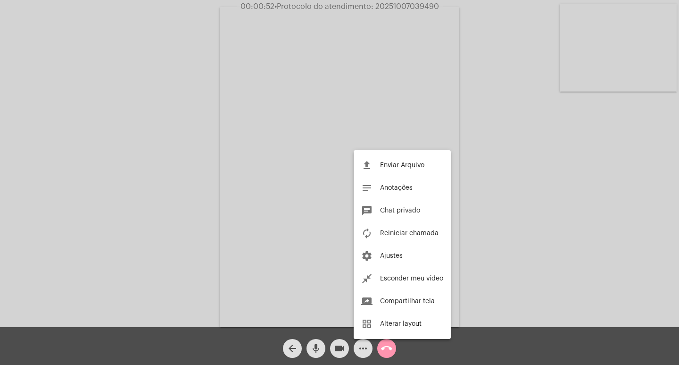
click at [207, 137] on div at bounding box center [339, 182] width 679 height 365
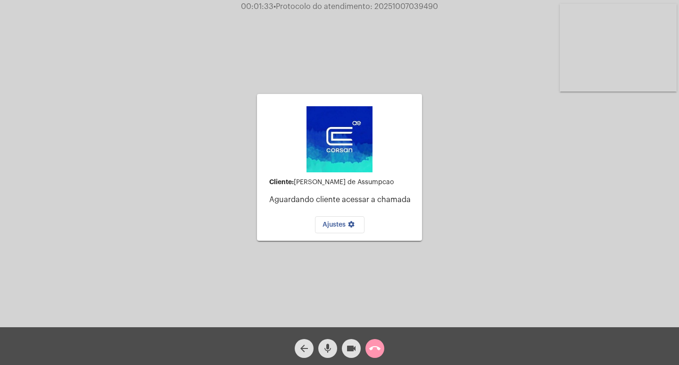
click at [324, 342] on span "mic" at bounding box center [327, 348] width 11 height 19
click at [350, 348] on mat-icon "videocam" at bounding box center [351, 347] width 11 height 11
click at [348, 350] on mat-icon "videocam_off" at bounding box center [351, 347] width 11 height 11
click at [326, 345] on mat-icon "mic_off" at bounding box center [327, 347] width 11 height 11
click at [332, 346] on mat-icon "mic" at bounding box center [327, 347] width 11 height 11
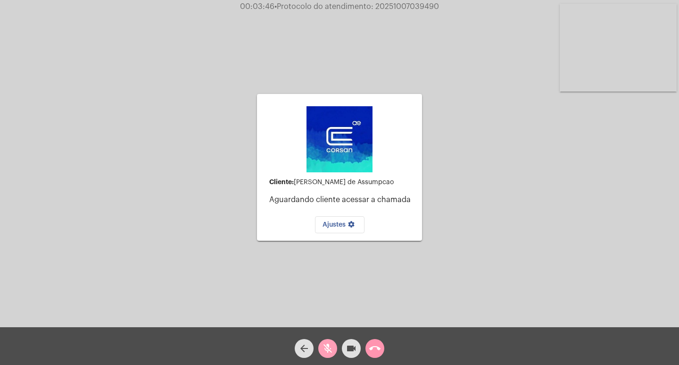
click at [331, 348] on mat-icon "mic_off" at bounding box center [327, 347] width 11 height 11
click at [328, 344] on mat-icon "mic" at bounding box center [327, 347] width 11 height 11
click at [329, 349] on mat-icon "mic_off" at bounding box center [327, 347] width 11 height 11
click at [349, 349] on mat-icon "videocam" at bounding box center [351, 347] width 11 height 11
click at [333, 349] on mat-icon "mic" at bounding box center [327, 347] width 11 height 11
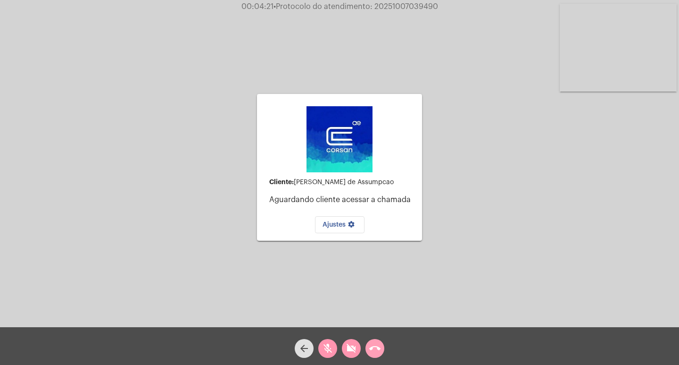
click at [368, 346] on button "call_end" at bounding box center [375, 348] width 19 height 19
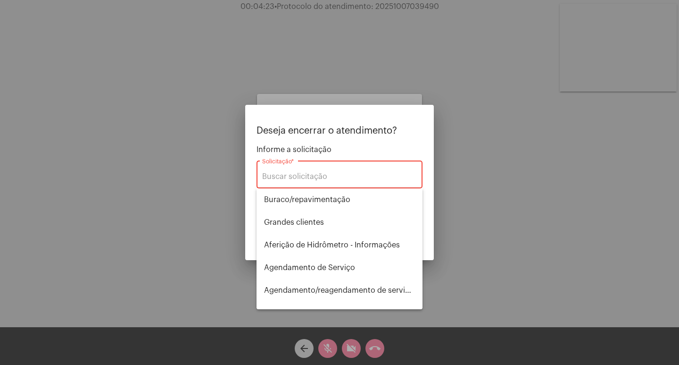
click at [391, 171] on div "Solicitação *" at bounding box center [339, 173] width 155 height 30
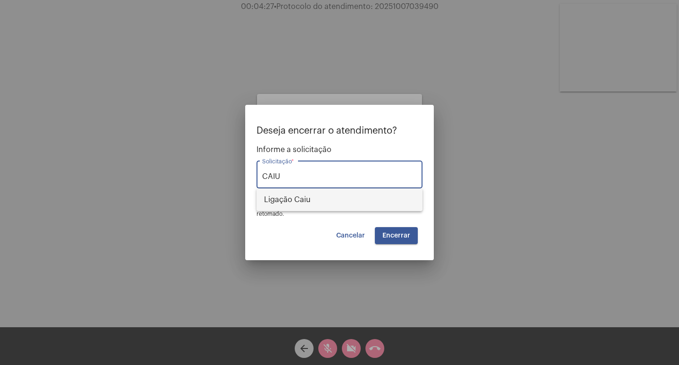
click at [391, 198] on span "Ligação Caiu" at bounding box center [339, 199] width 151 height 23
type input "Ligação Caiu"
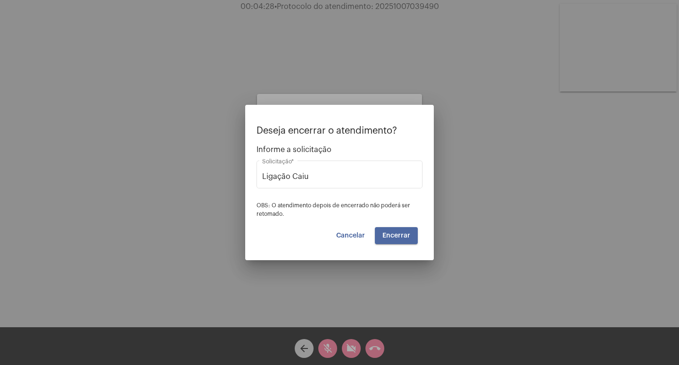
click at [398, 235] on span "Encerrar" at bounding box center [397, 235] width 28 height 7
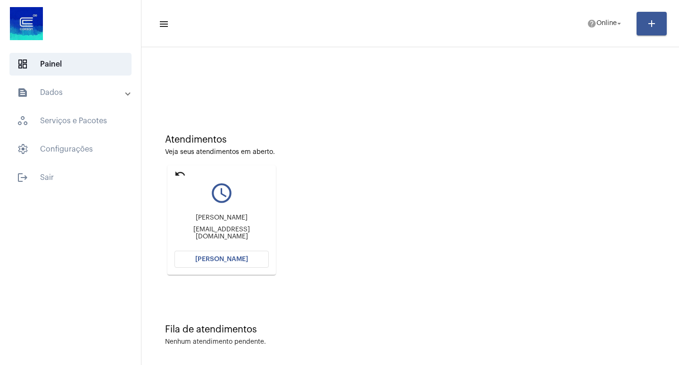
click at [248, 260] on button "[PERSON_NAME]" at bounding box center [222, 258] width 94 height 17
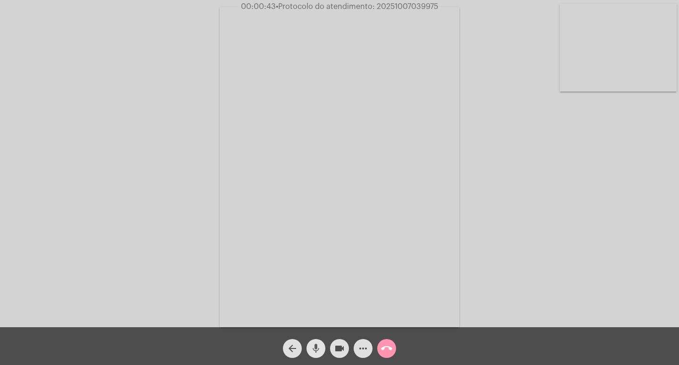
click at [317, 345] on mat-icon "mic" at bounding box center [315, 347] width 11 height 11
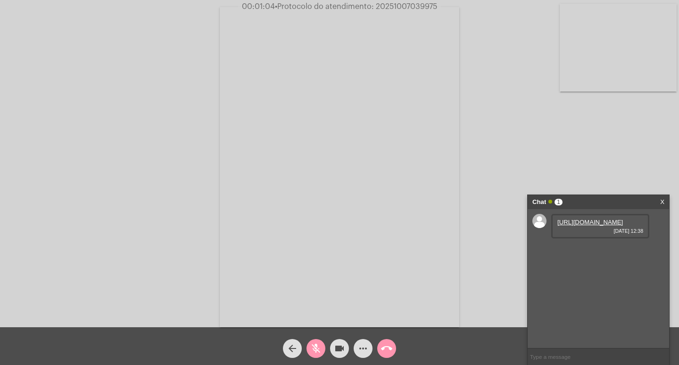
drag, startPoint x: 316, startPoint y: 345, endPoint x: 440, endPoint y: 291, distance: 134.8
click at [316, 345] on mat-icon "mic_off" at bounding box center [315, 347] width 11 height 11
click at [589, 225] on link "[URL][DOMAIN_NAME]" at bounding box center [590, 221] width 66 height 7
click at [314, 343] on mat-icon "mic" at bounding box center [315, 347] width 11 height 11
click at [319, 341] on span "mic_off" at bounding box center [315, 348] width 11 height 19
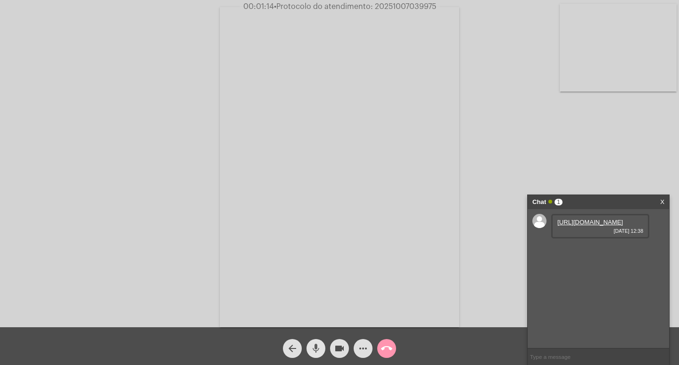
click at [319, 341] on span "mic" at bounding box center [315, 348] width 11 height 19
click at [593, 225] on link "[URL][DOMAIN_NAME]" at bounding box center [590, 221] width 66 height 7
click at [594, 252] on link "[URL][DOMAIN_NAME]" at bounding box center [590, 248] width 66 height 7
click at [316, 347] on mat-icon "mic_off" at bounding box center [315, 347] width 11 height 11
click at [317, 347] on mat-icon "mic" at bounding box center [315, 347] width 11 height 11
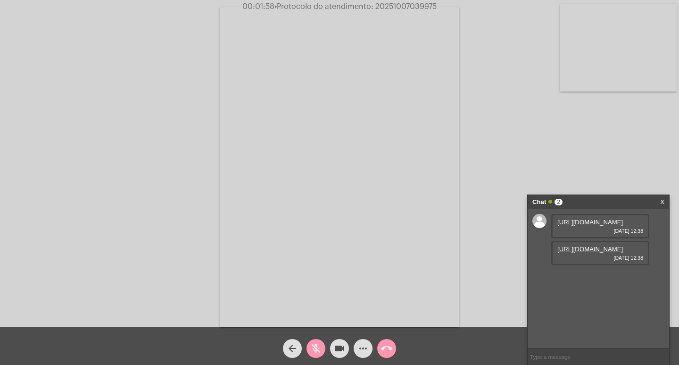
click at [598, 252] on link "[URL][DOMAIN_NAME]" at bounding box center [590, 248] width 66 height 7
click at [316, 345] on mat-icon "mic_off" at bounding box center [315, 347] width 11 height 11
click at [342, 351] on mat-icon "videocam" at bounding box center [339, 347] width 11 height 11
click at [317, 350] on mat-icon "mic" at bounding box center [315, 347] width 11 height 11
click at [504, 285] on div "Acessando Câmera e Microfone..." at bounding box center [339, 165] width 677 height 327
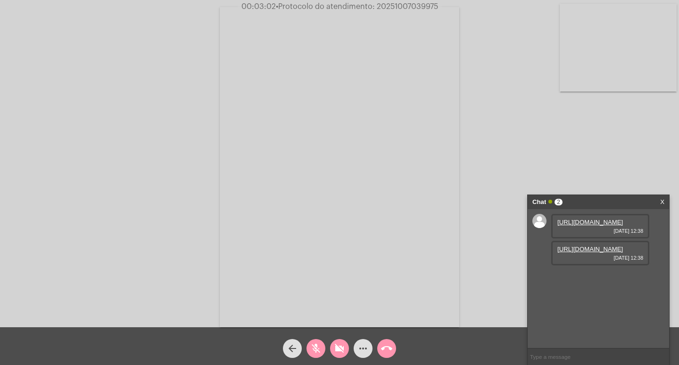
click at [585, 225] on link "[URL][DOMAIN_NAME]" at bounding box center [590, 221] width 66 height 7
click at [312, 347] on mat-icon "mic_off" at bounding box center [315, 347] width 11 height 11
click at [336, 347] on mat-icon "videocam_off" at bounding box center [339, 347] width 11 height 11
click at [589, 279] on link "[URL][DOMAIN_NAME]" at bounding box center [590, 275] width 66 height 7
click at [315, 353] on mat-icon "mic" at bounding box center [315, 347] width 11 height 11
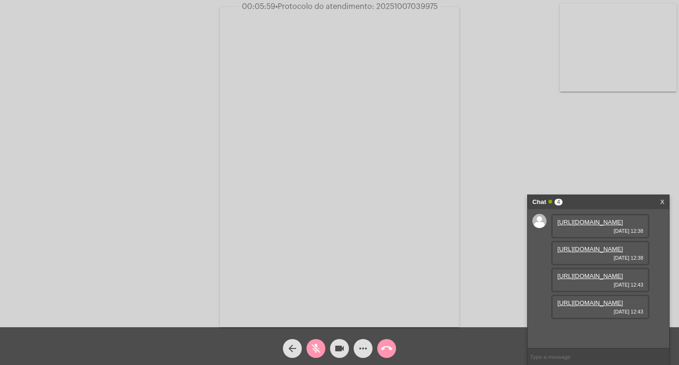
click at [587, 147] on div "Acessando Câmera e Microfone..." at bounding box center [339, 165] width 677 height 327
drag, startPoint x: 532, startPoint y: 153, endPoint x: 559, endPoint y: 234, distance: 85.3
click at [532, 153] on div "Acessando Câmera e Microfone..." at bounding box center [339, 165] width 677 height 327
click at [582, 272] on link "[URL][DOMAIN_NAME]" at bounding box center [590, 275] width 66 height 7
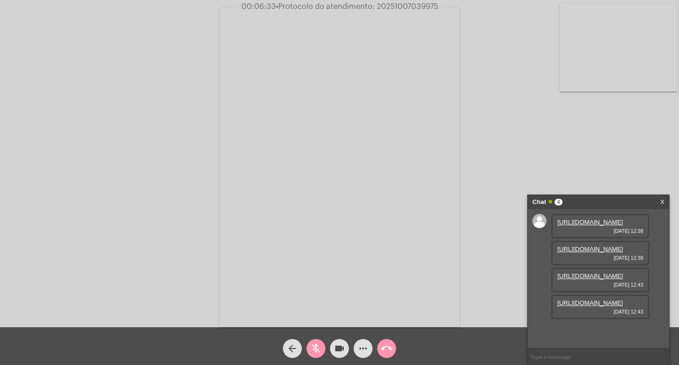
click at [316, 348] on mat-icon "mic_off" at bounding box center [315, 347] width 11 height 11
click at [340, 350] on mat-icon "videocam" at bounding box center [339, 347] width 11 height 11
click at [317, 351] on mat-icon "mic" at bounding box center [315, 347] width 11 height 11
click at [315, 347] on mat-icon "mic_off" at bounding box center [315, 347] width 11 height 11
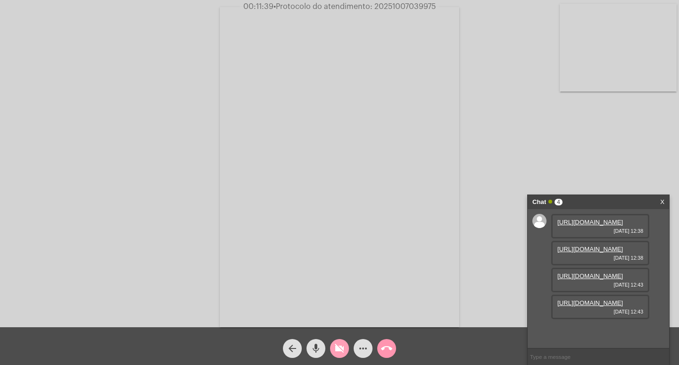
click at [340, 350] on mat-icon "videocam_off" at bounding box center [339, 347] width 11 height 11
drag, startPoint x: 315, startPoint y: 337, endPoint x: 316, endPoint y: 353, distance: 16.1
click at [315, 338] on div "mic" at bounding box center [316, 346] width 24 height 24
click at [589, 326] on link "https://neft-transfer-bucket.s3.amazonaws.com/temp-b383c15b-bef4-4178-bc07-5579…" at bounding box center [590, 329] width 66 height 7
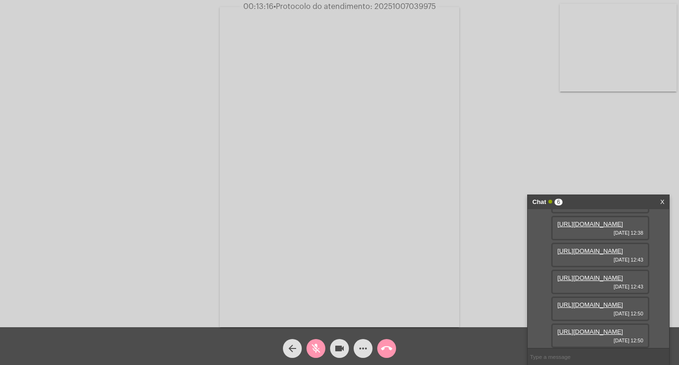
click at [606, 328] on link "https://neft-transfer-bucket.s3.amazonaws.com/temp-ab19cf73-ba91-27ac-2a5b-9e5d…" at bounding box center [590, 331] width 66 height 7
click at [319, 349] on mat-icon "mic_off" at bounding box center [315, 347] width 11 height 11
click at [341, 348] on mat-icon "videocam" at bounding box center [339, 347] width 11 height 11
click at [322, 348] on button "mic" at bounding box center [316, 348] width 19 height 19
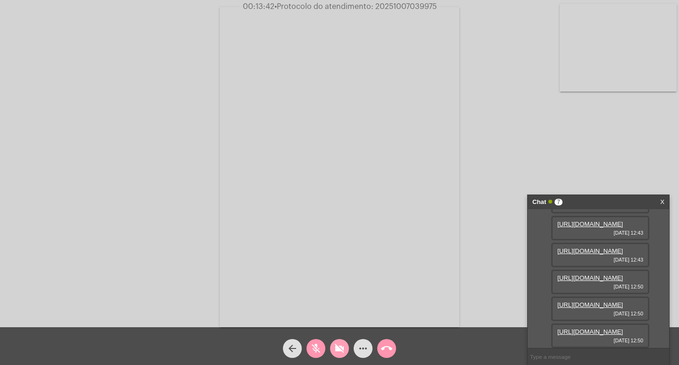
click at [340, 346] on mat-icon "videocam_off" at bounding box center [339, 347] width 11 height 11
click at [321, 350] on mat-icon "mic_off" at bounding box center [315, 347] width 11 height 11
click at [340, 347] on mat-icon "videocam" at bounding box center [339, 347] width 11 height 11
click at [313, 347] on mat-icon "mic" at bounding box center [315, 347] width 11 height 11
click at [316, 346] on mat-icon "mic_off" at bounding box center [315, 347] width 11 height 11
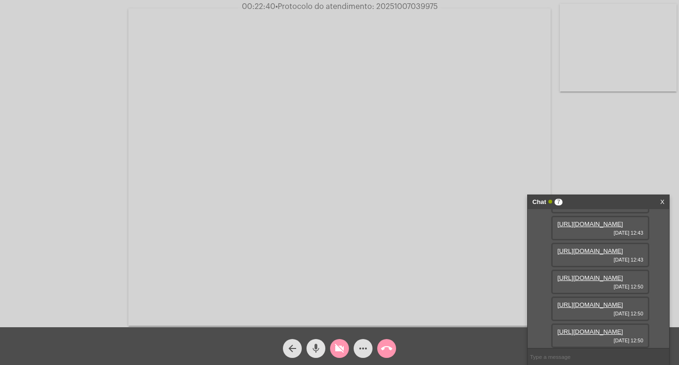
click at [314, 348] on mat-icon "mic" at bounding box center [315, 347] width 11 height 11
click at [316, 348] on mat-icon "mic_off" at bounding box center [315, 347] width 11 height 11
click at [339, 350] on mat-icon "videocam_off" at bounding box center [339, 347] width 11 height 11
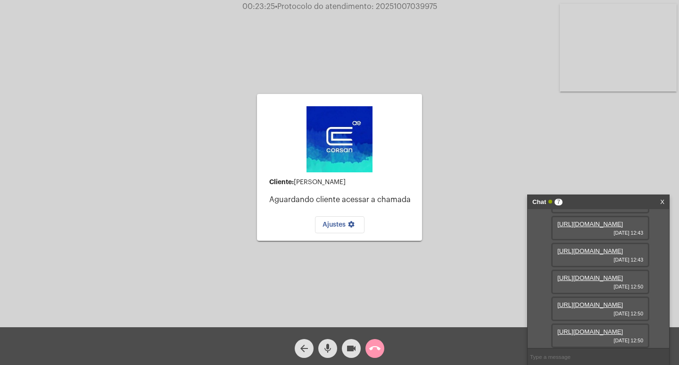
click at [327, 349] on mat-icon "mic" at bounding box center [327, 347] width 11 height 11
click at [330, 348] on mat-icon "mic_off" at bounding box center [327, 347] width 11 height 11
click at [326, 347] on mat-icon "mic" at bounding box center [327, 347] width 11 height 11
click at [326, 347] on mat-icon "mic_off" at bounding box center [327, 347] width 11 height 11
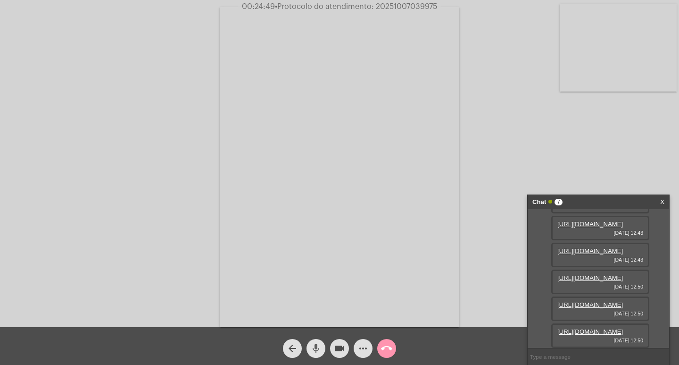
click at [322, 351] on button "mic" at bounding box center [316, 348] width 19 height 19
click at [317, 348] on mat-icon "mic_off" at bounding box center [315, 347] width 11 height 11
click at [316, 351] on mat-icon "mic" at bounding box center [315, 347] width 11 height 11
click at [312, 347] on mat-icon "mic_off" at bounding box center [315, 347] width 11 height 11
click at [366, 348] on mat-icon "more_horiz" at bounding box center [363, 347] width 11 height 11
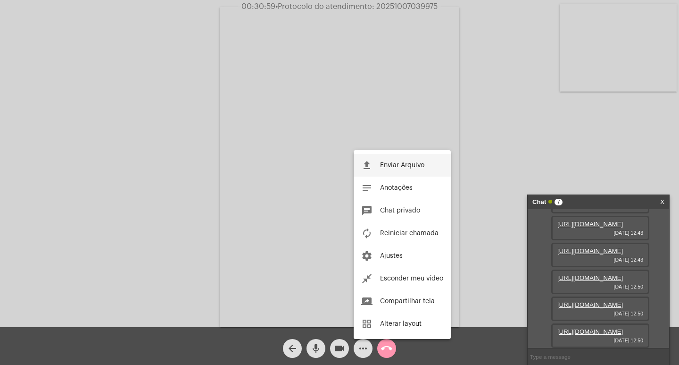
click at [395, 165] on span "Enviar Arquivo" at bounding box center [402, 165] width 44 height 7
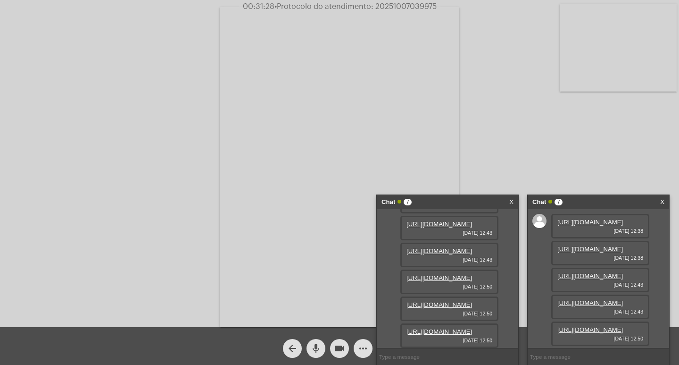
scroll to position [249, 0]
click at [339, 347] on mat-icon "videocam" at bounding box center [339, 347] width 11 height 11
click at [315, 349] on mat-icon "mic" at bounding box center [315, 347] width 11 height 11
click at [510, 199] on link "X" at bounding box center [511, 202] width 4 height 14
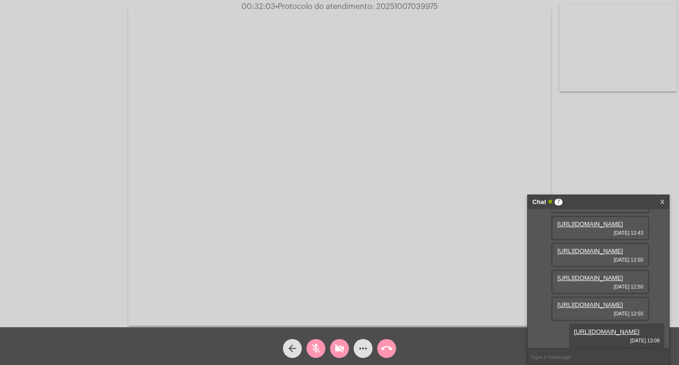
click at [388, 349] on mat-icon "call_end" at bounding box center [386, 347] width 11 height 11
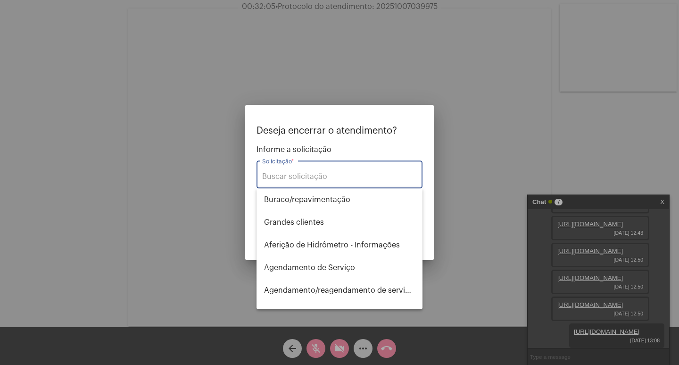
click at [338, 174] on input "Solicitação *" at bounding box center [339, 176] width 155 height 8
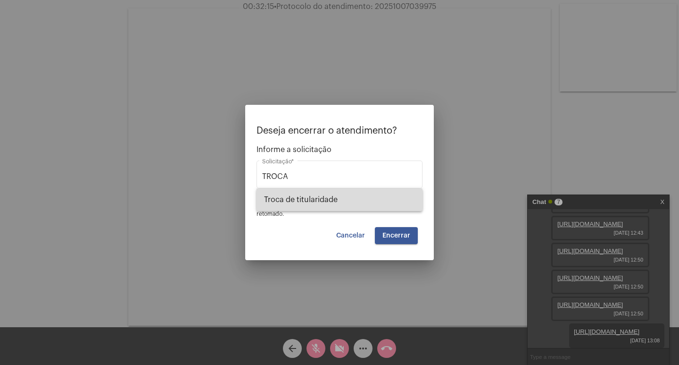
click at [329, 200] on span "Troca de titularidade" at bounding box center [339, 199] width 151 height 23
type input "Troca de titularidade"
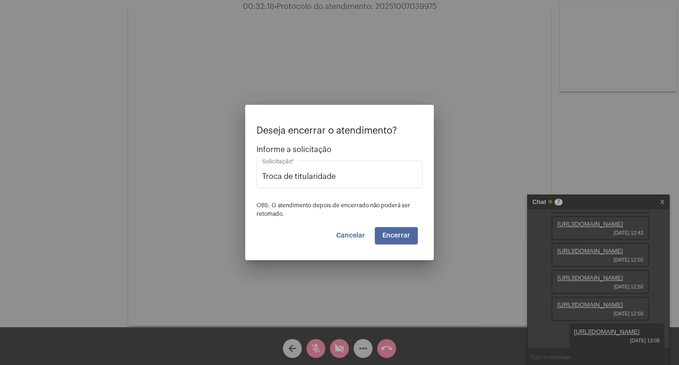
click at [391, 237] on span "Encerrar" at bounding box center [397, 235] width 28 height 7
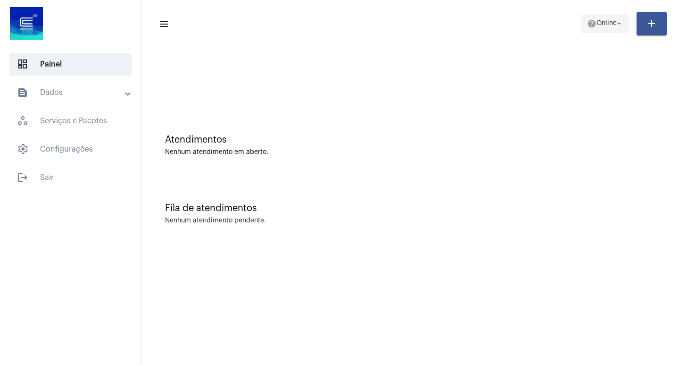
click at [609, 25] on span "Online" at bounding box center [607, 23] width 20 height 7
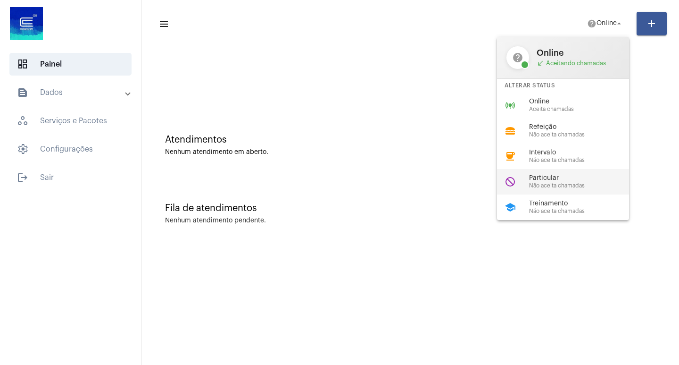
click at [545, 184] on span "Não aceita chamadas" at bounding box center [583, 186] width 108 height 6
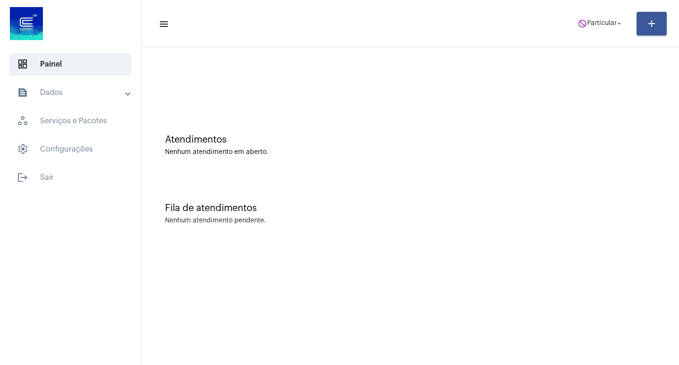
click at [87, 88] on mat-panel-title "text_snippet_outlined Dados" at bounding box center [71, 92] width 109 height 11
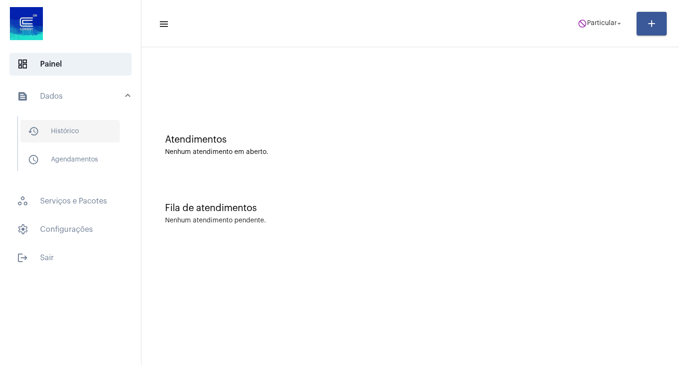
drag, startPoint x: 90, startPoint y: 130, endPoint x: 91, endPoint y: 135, distance: 5.4
click at [90, 131] on span "history_outlined Histórico" at bounding box center [70, 131] width 100 height 23
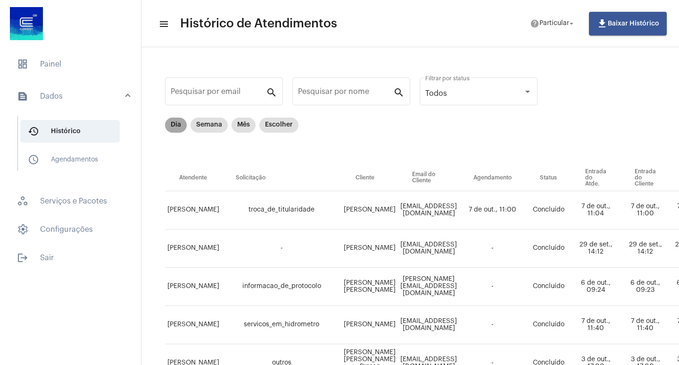
click at [180, 125] on mat-chip "Dia" at bounding box center [176, 124] width 22 height 15
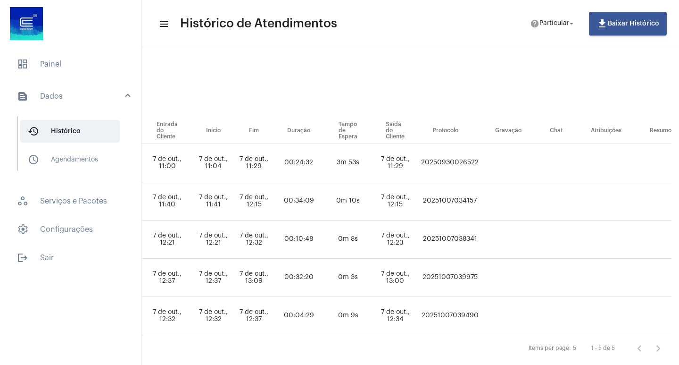
scroll to position [47, 478]
click at [479, 277] on td "20251007039975" at bounding box center [448, 277] width 62 height 38
click at [479, 276] on td "20251007039975" at bounding box center [448, 277] width 62 height 38
copy td "20251007039975"
click at [75, 60] on span "dashboard Painel" at bounding box center [70, 64] width 122 height 23
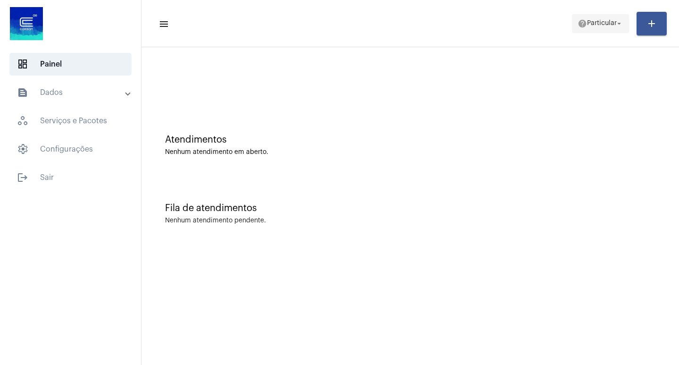
click at [616, 23] on mat-icon "arrow_drop_down" at bounding box center [619, 23] width 8 height 8
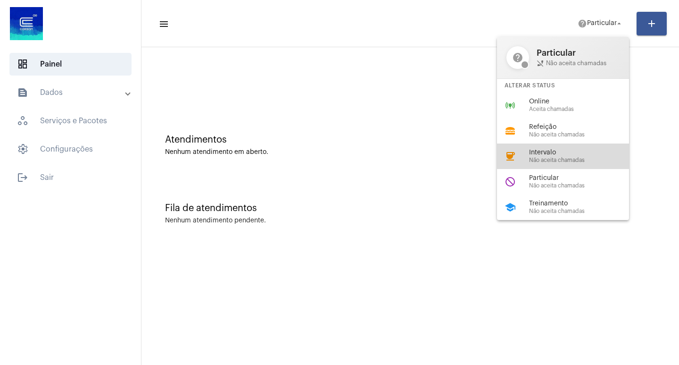
click at [569, 157] on span "Não aceita chamadas" at bounding box center [583, 160] width 108 height 6
